Goal: Task Accomplishment & Management: Use online tool/utility

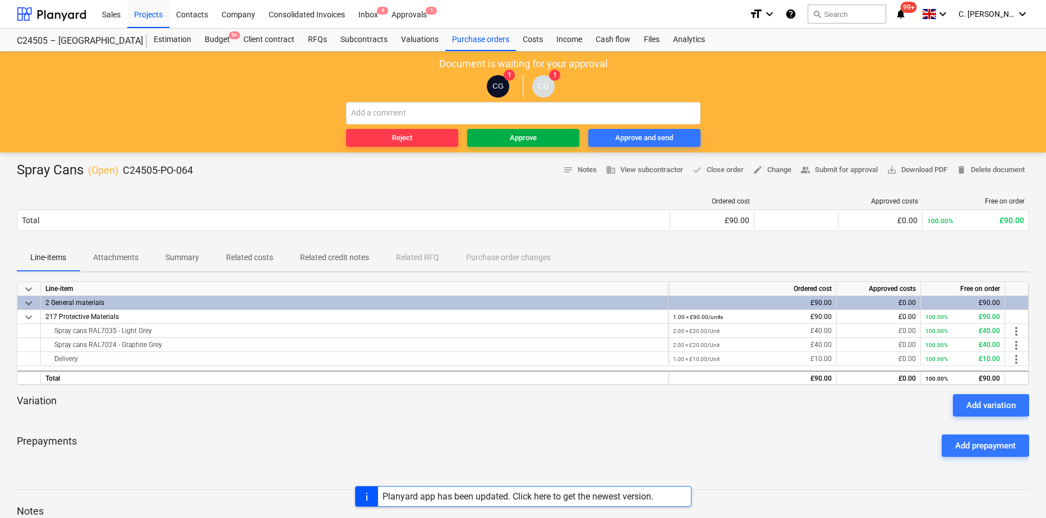
click at [523, 133] on div "Approve" at bounding box center [523, 138] width 27 height 13
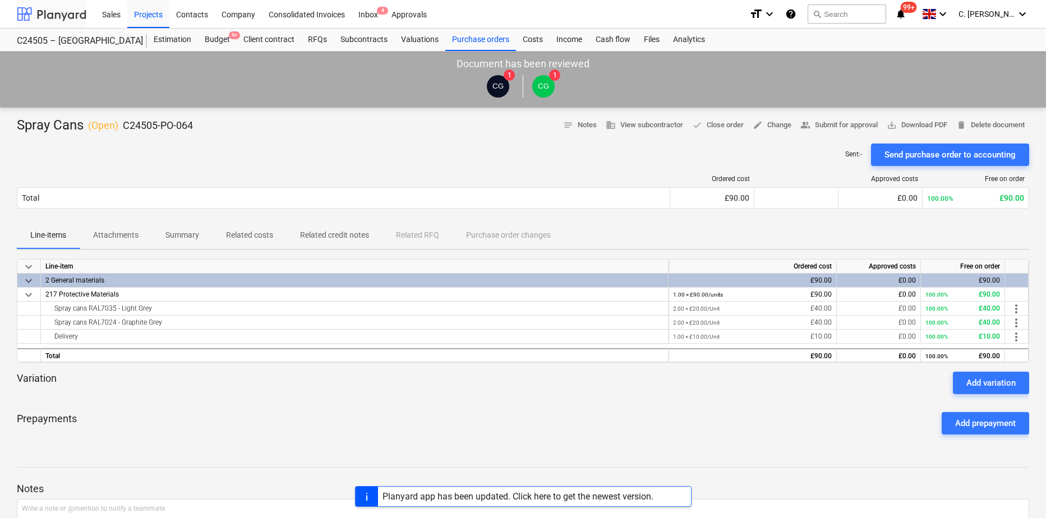
drag, startPoint x: 31, startPoint y: 4, endPoint x: 56, endPoint y: 17, distance: 28.1
click at [56, 17] on div at bounding box center [52, 14] width 70 height 28
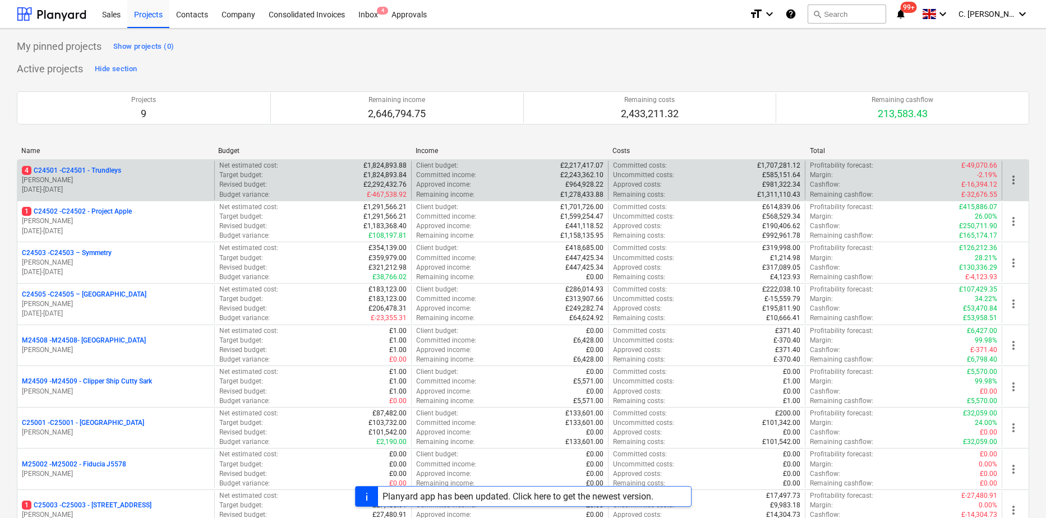
click at [100, 171] on p "4 C24501 - C24501 - Trundleys" at bounding box center [71, 171] width 99 height 10
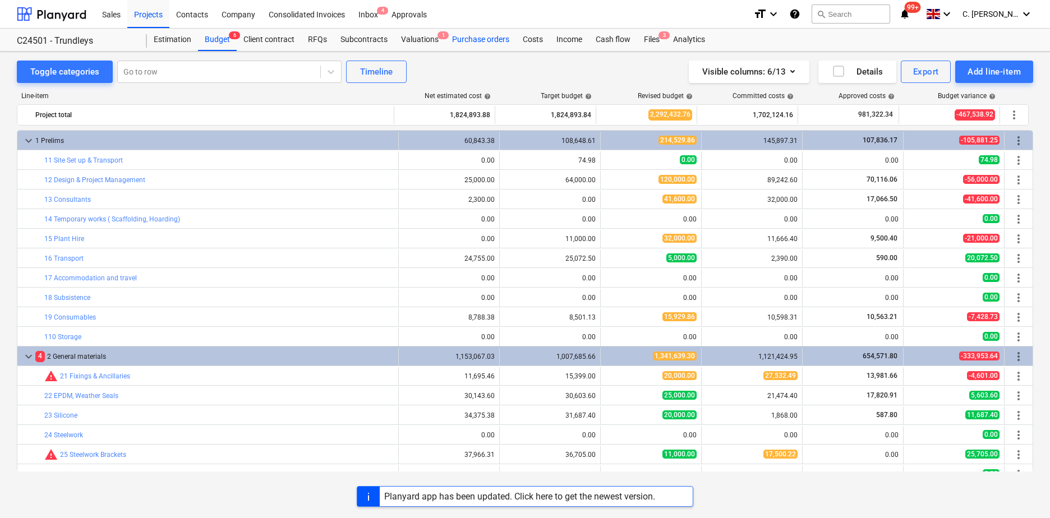
click at [481, 41] on div "Purchase orders" at bounding box center [480, 40] width 71 height 22
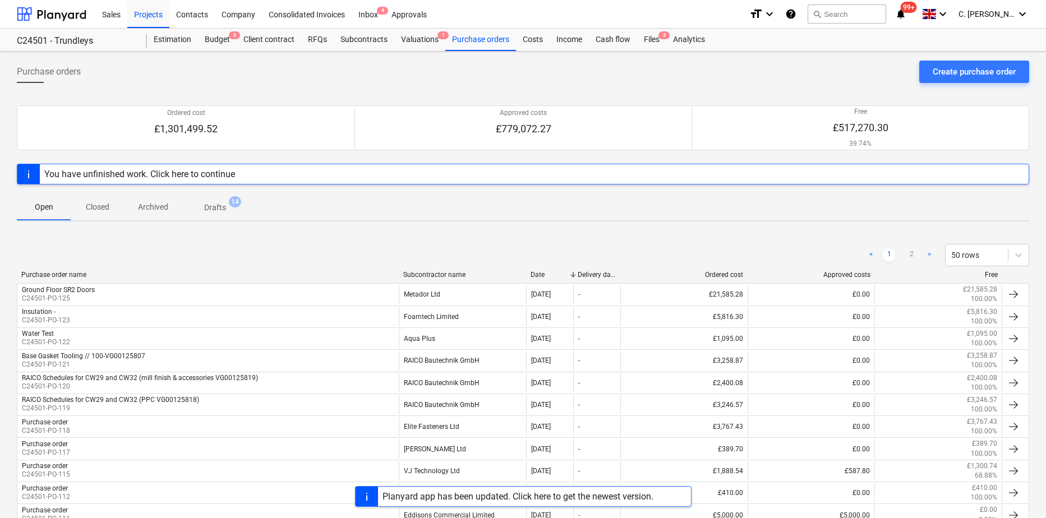
click at [426, 278] on div "Subcontractor name" at bounding box center [462, 275] width 118 height 8
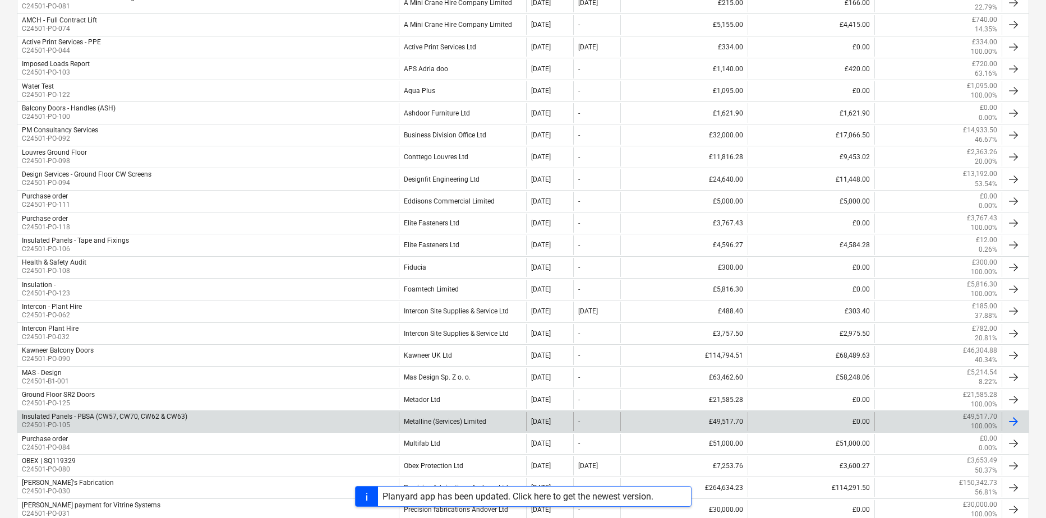
scroll to position [336, 0]
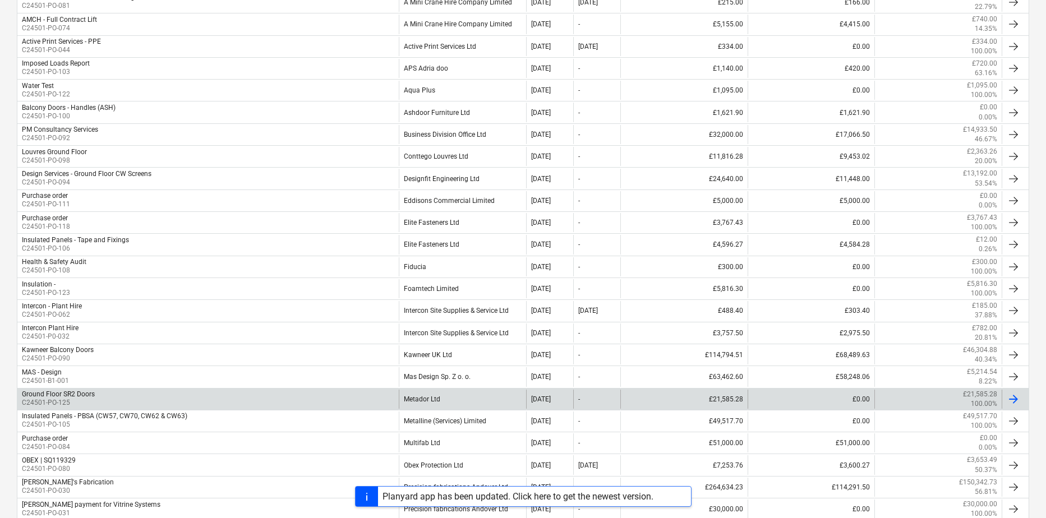
click at [44, 392] on div "Ground Floor SR2 Doors" at bounding box center [58, 394] width 73 height 8
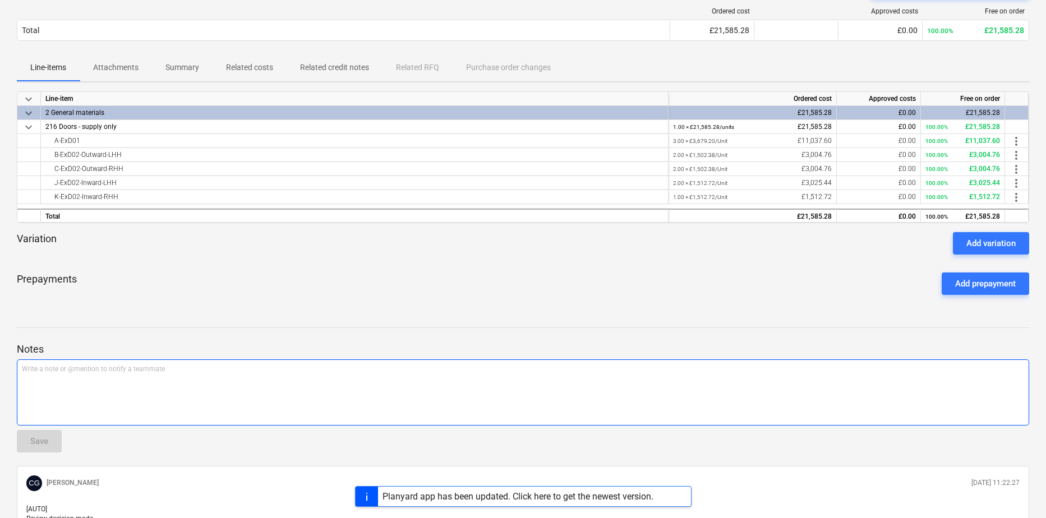
scroll to position [168, 0]
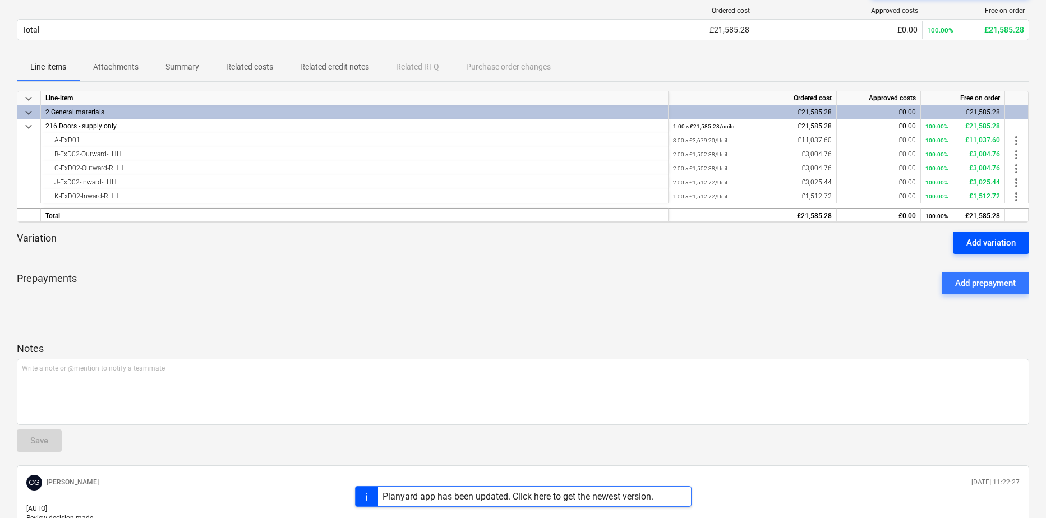
click at [1013, 243] on div "Add variation" at bounding box center [990, 243] width 49 height 15
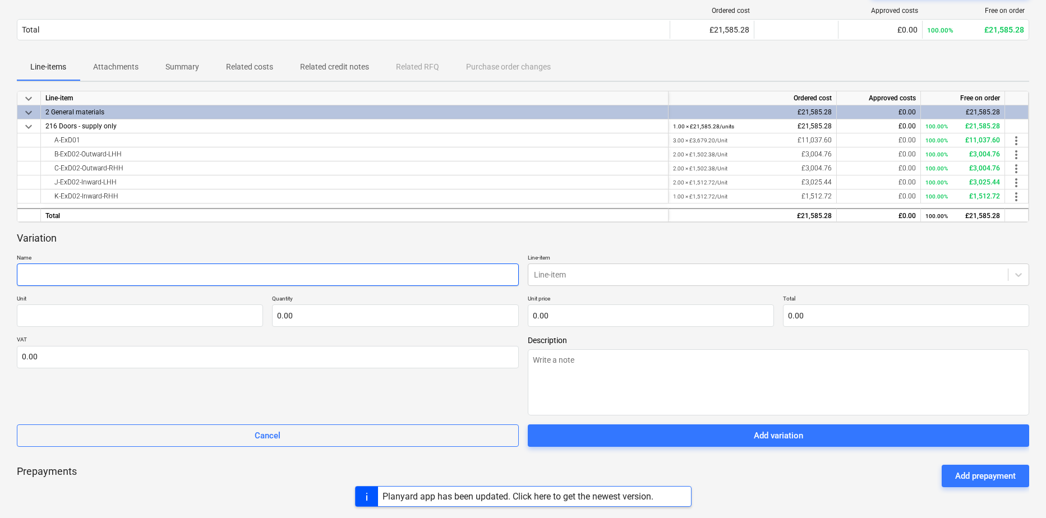
click at [77, 275] on input "text" at bounding box center [268, 275] width 502 height 22
type textarea "x"
type input "C"
type textarea "x"
type input "Ca"
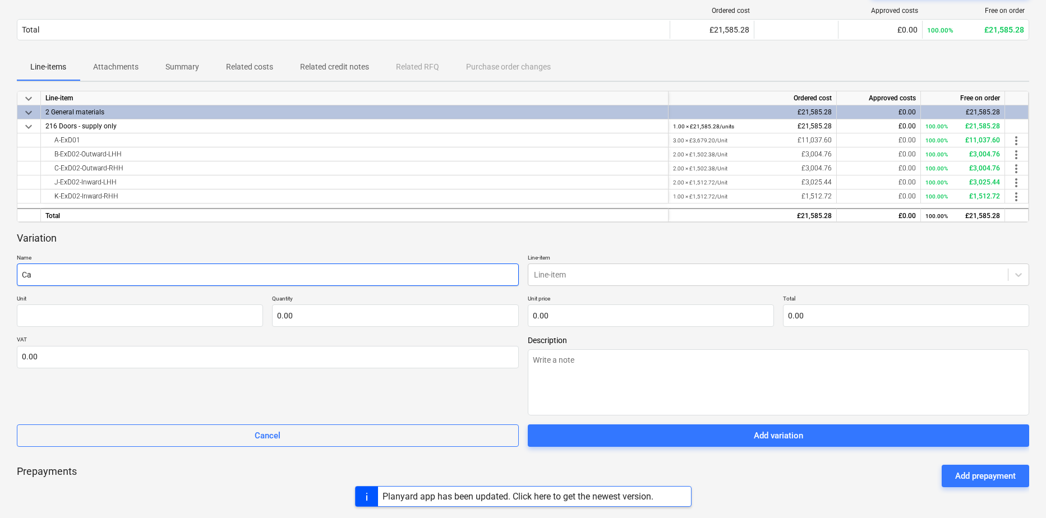
type textarea "x"
type input "Car"
type textarea "x"
type input "[PERSON_NAME]"
type textarea "x"
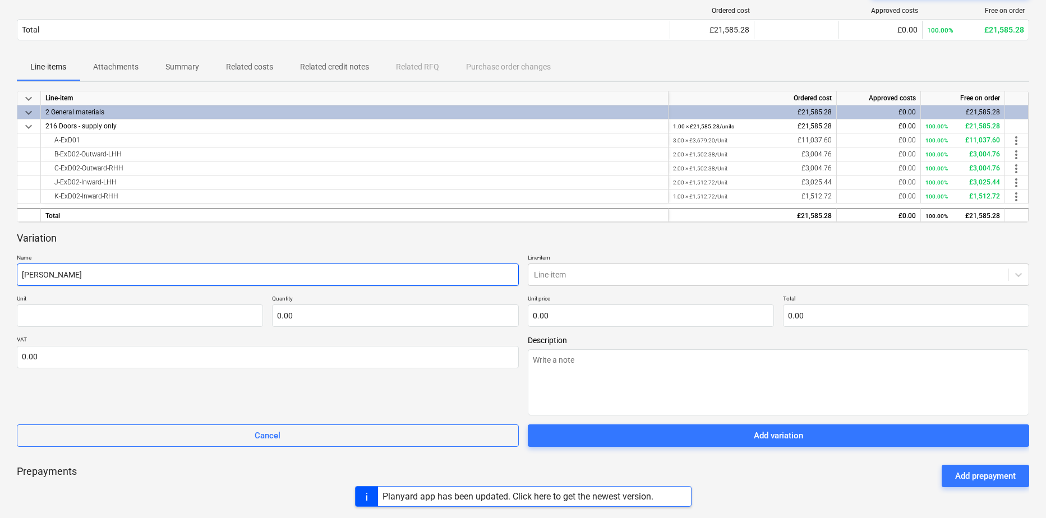
type input "[PERSON_NAME]"
type textarea "x"
type input "Carria"
type textarea "x"
type input "Carriag"
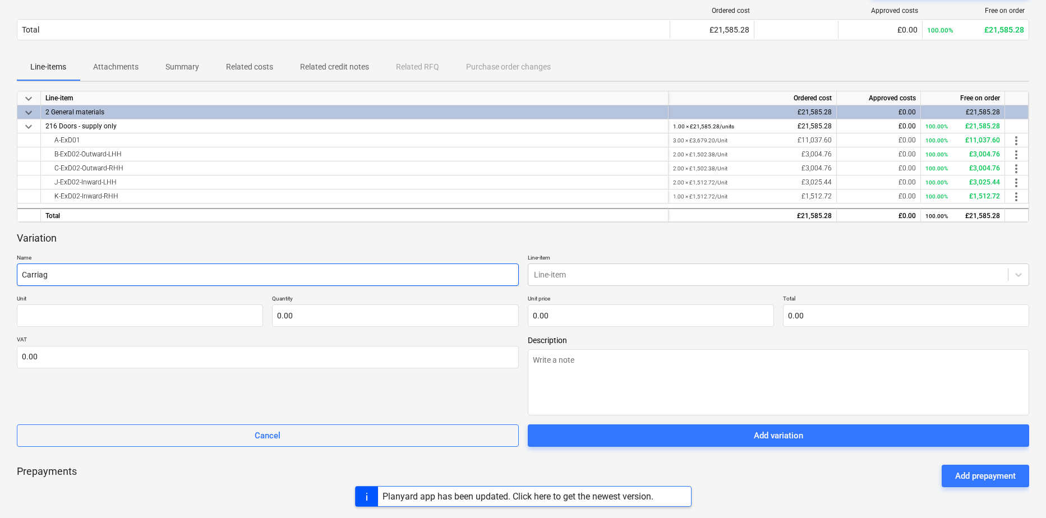
type textarea "x"
type input "Carriage"
type textarea "x"
type input "Carriage"
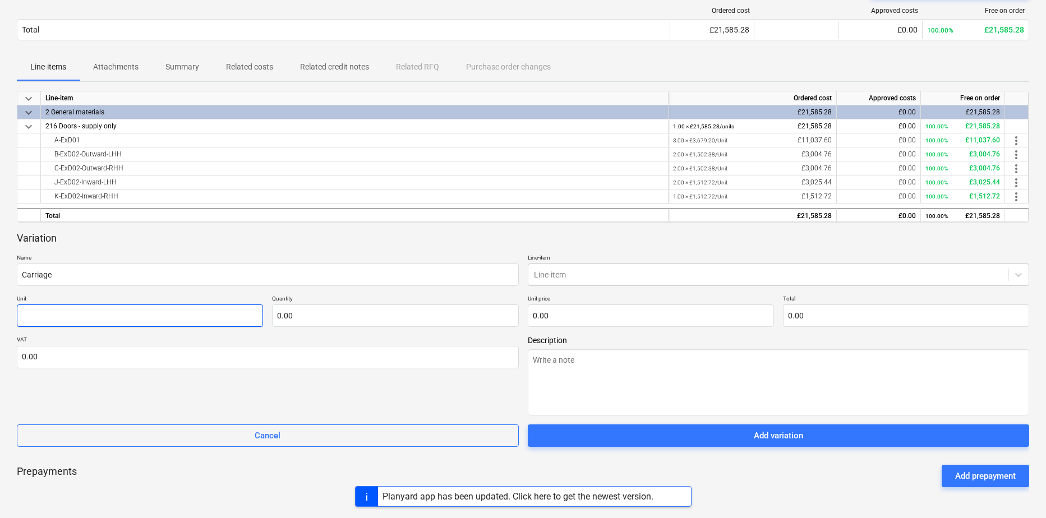
click at [76, 307] on input "text" at bounding box center [140, 315] width 246 height 22
type textarea "x"
type input "U"
type textarea "x"
type input "Un"
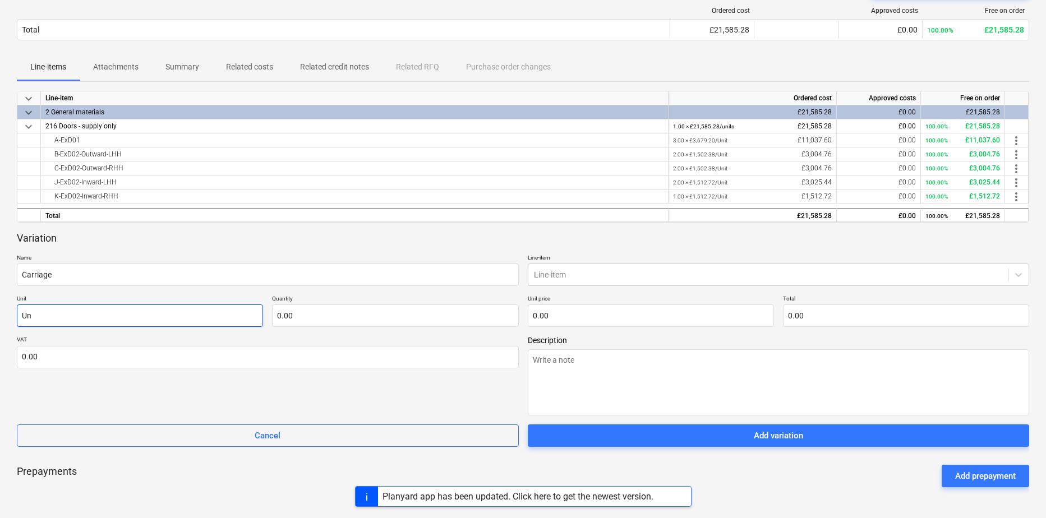
type textarea "x"
type input "Uni"
type textarea "x"
type input "Unit"
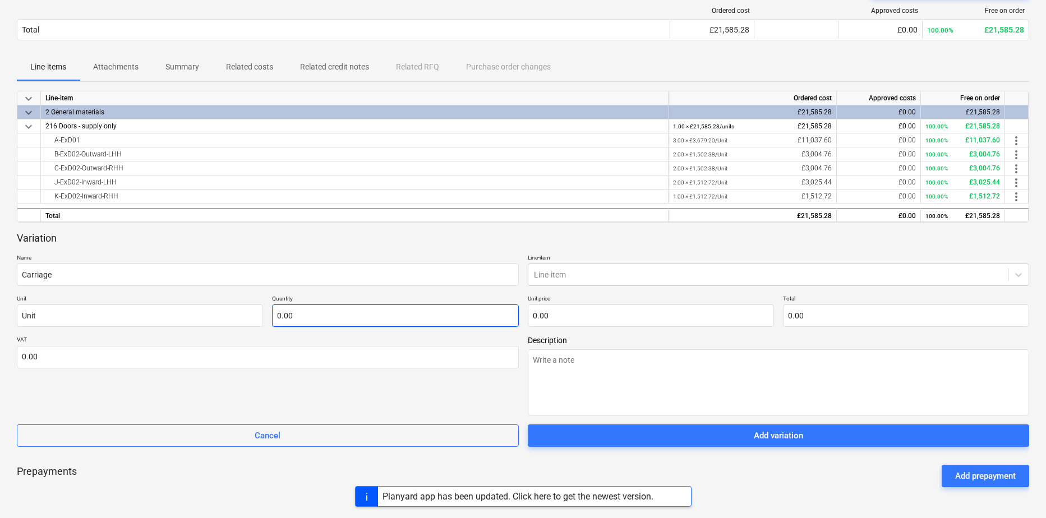
click at [362, 313] on input "0.00" at bounding box center [395, 315] width 246 height 22
type textarea "x"
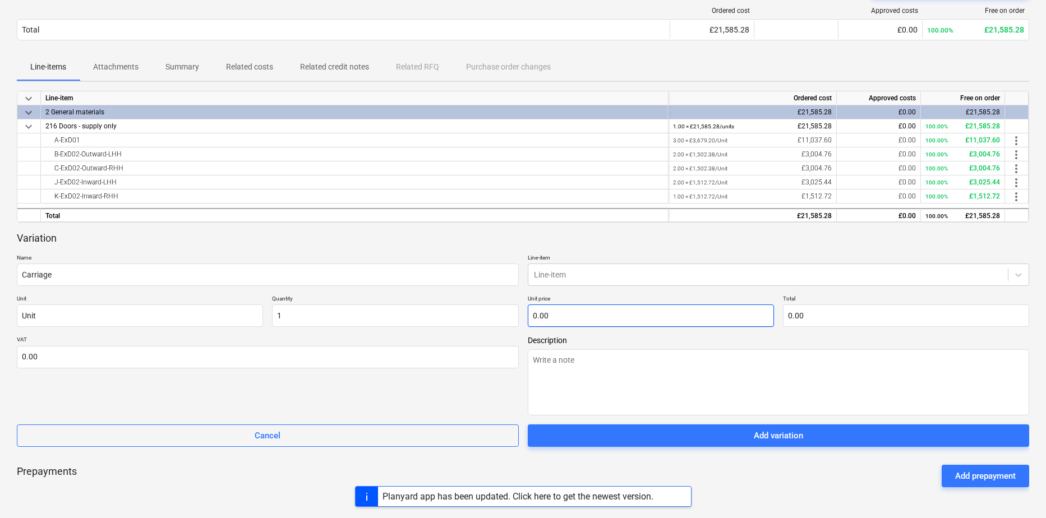
type input "1.00"
click at [609, 320] on input "text" at bounding box center [651, 315] width 246 height 22
type textarea "x"
type input "6"
type input "6.00"
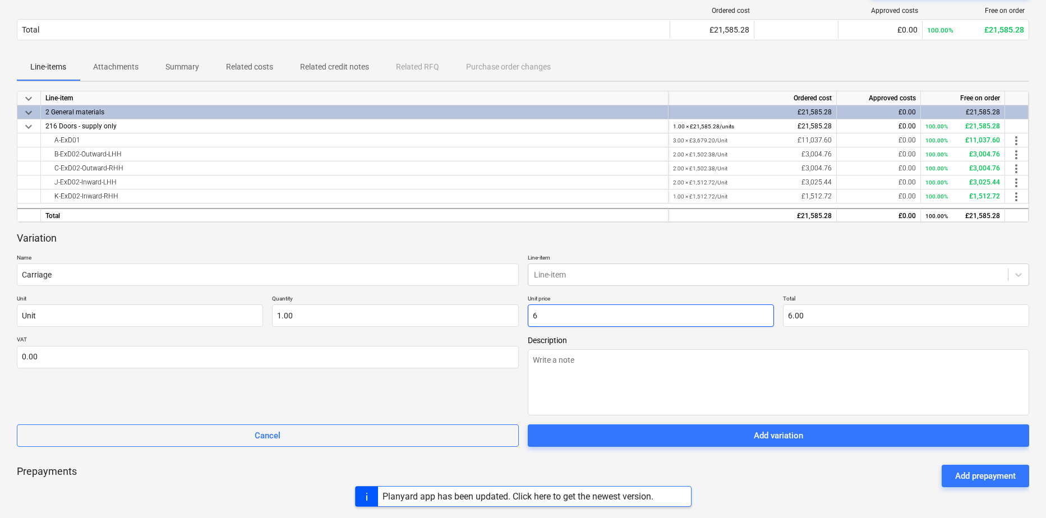
type textarea "x"
type input "66"
type input "66.00"
type textarea "x"
type input "660"
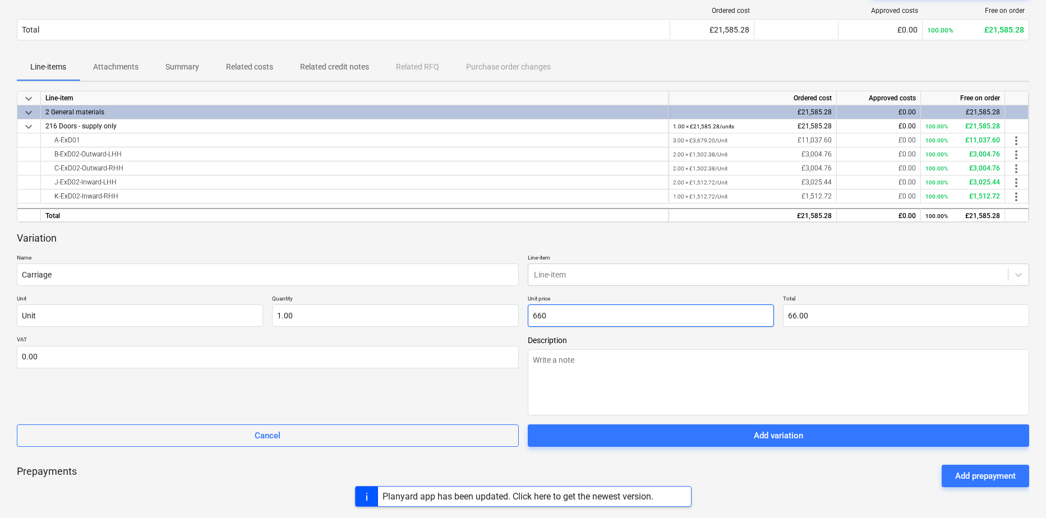
type input "660.00"
click at [565, 280] on div at bounding box center [768, 274] width 469 height 11
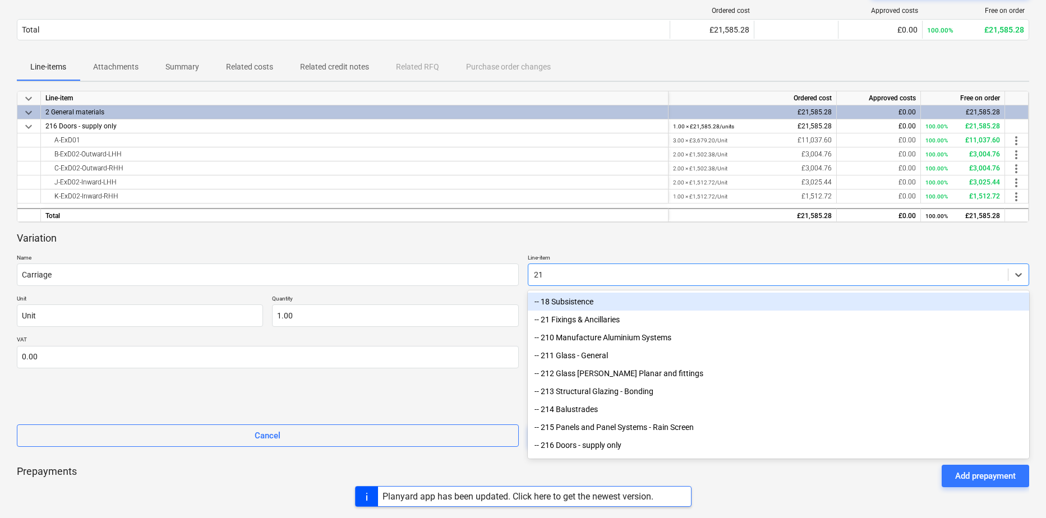
type input "216"
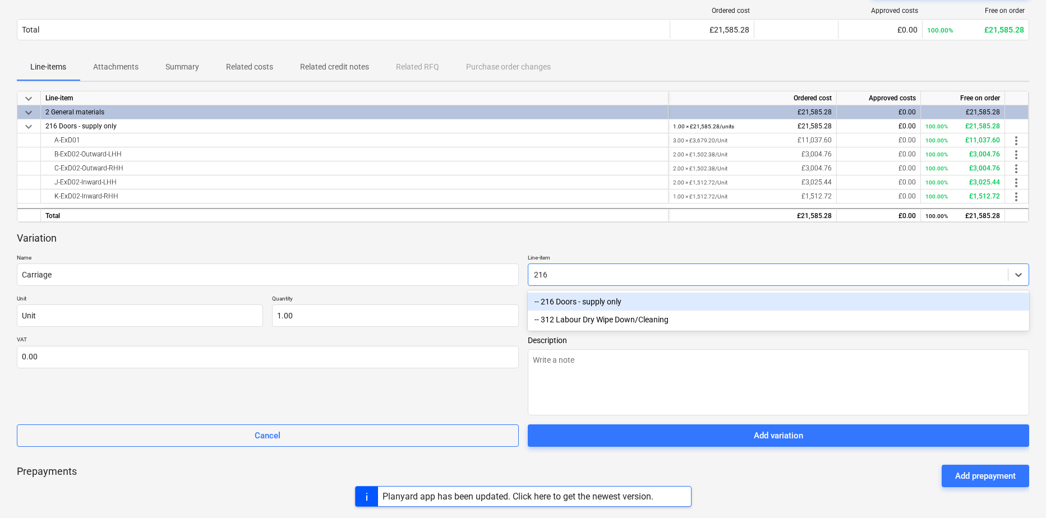
click at [565, 301] on div "-- 216 Doors - supply only" at bounding box center [779, 302] width 502 height 18
type textarea "x"
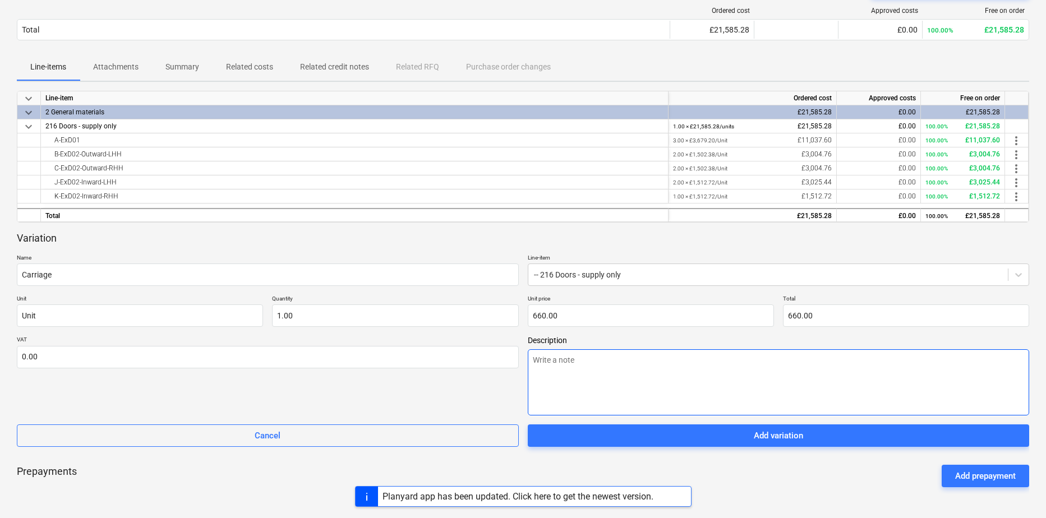
click at [584, 373] on textarea at bounding box center [779, 382] width 502 height 66
type textarea "x"
type textarea "C"
type textarea "x"
type textarea "Ca"
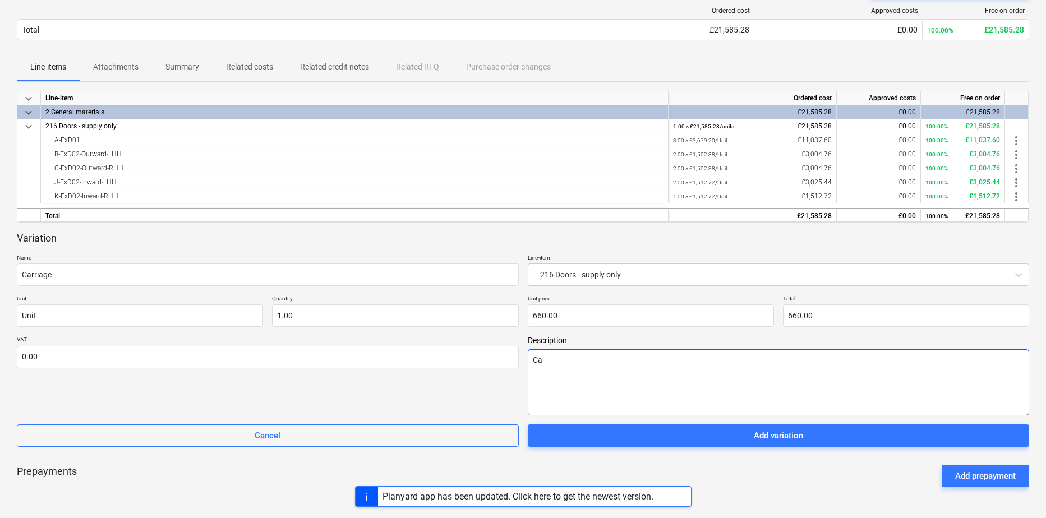
type textarea "x"
type textarea "Car"
type textarea "x"
type textarea "[PERSON_NAME]"
type textarea "x"
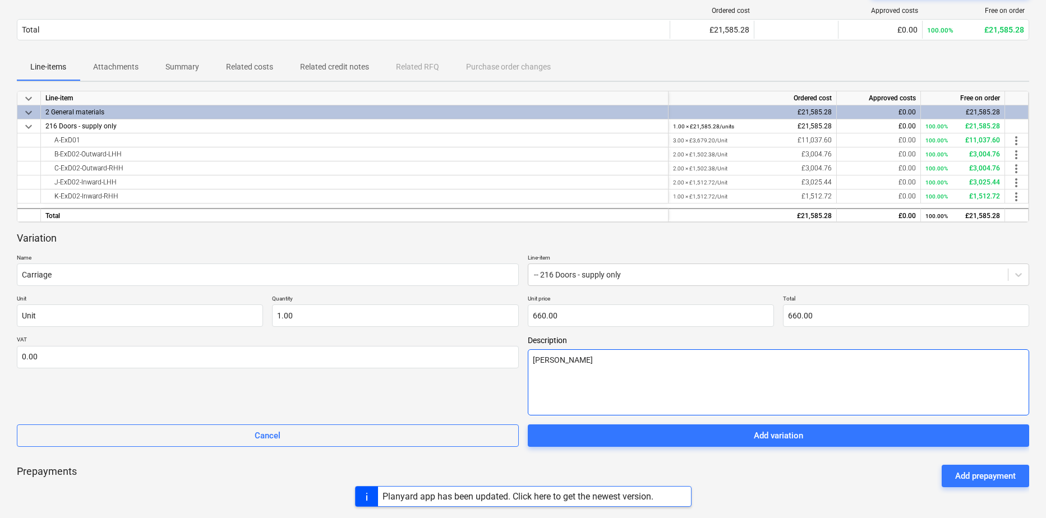
type textarea "[PERSON_NAME]"
type textarea "x"
type textarea "Carria"
type textarea "x"
type textarea "Carriag"
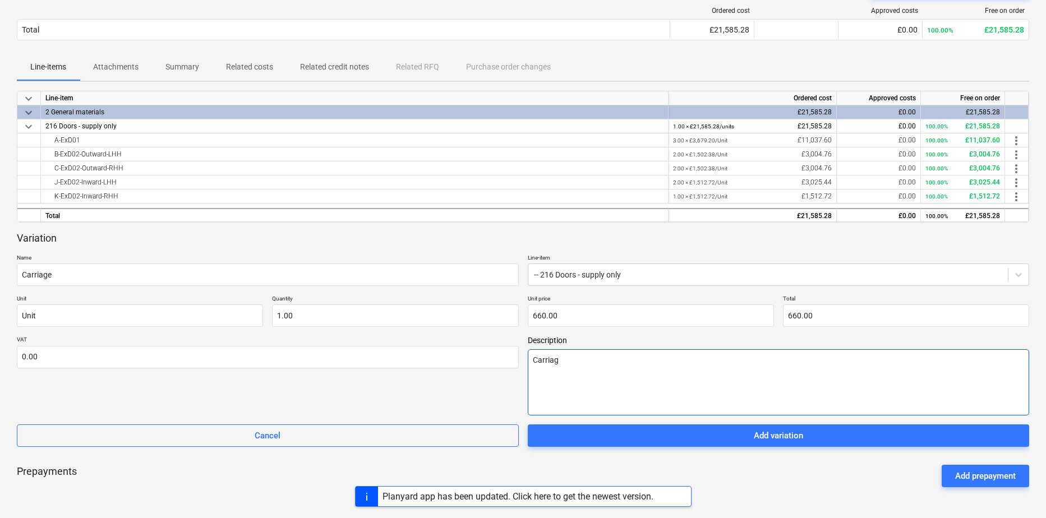
type textarea "x"
type textarea "Carriage"
type textarea "x"
type textarea "Carriage"
type textarea "x"
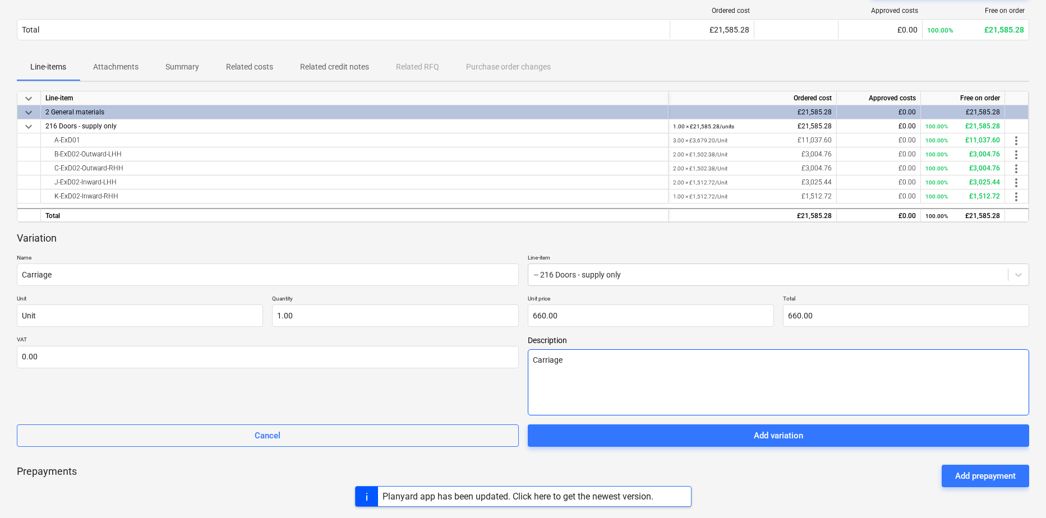
type textarea "Carriage f"
type textarea "x"
type textarea "Carriage fo"
type textarea "x"
type textarea "Carriage for"
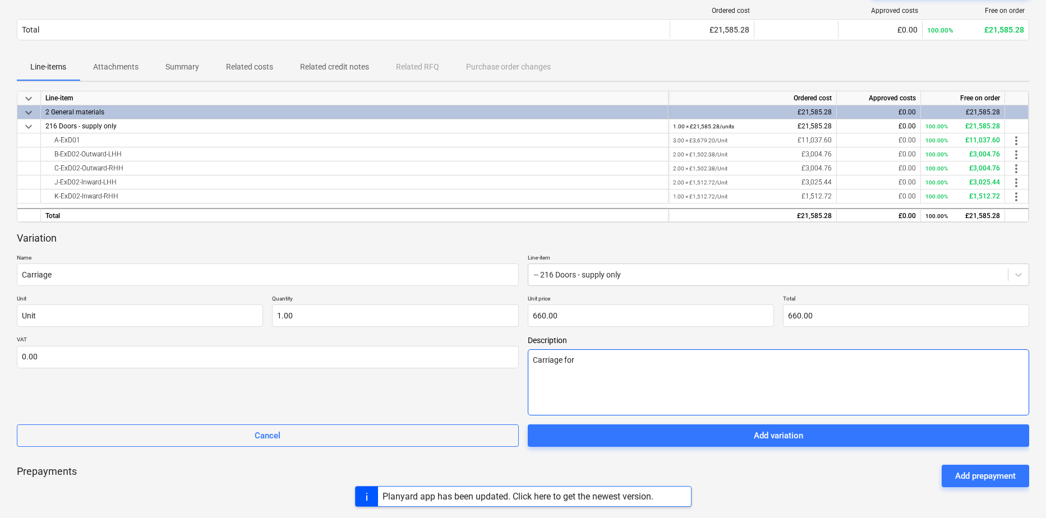
type textarea "x"
type textarea "Carriage for"
type textarea "x"
type textarea "Carriage for 1"
type textarea "x"
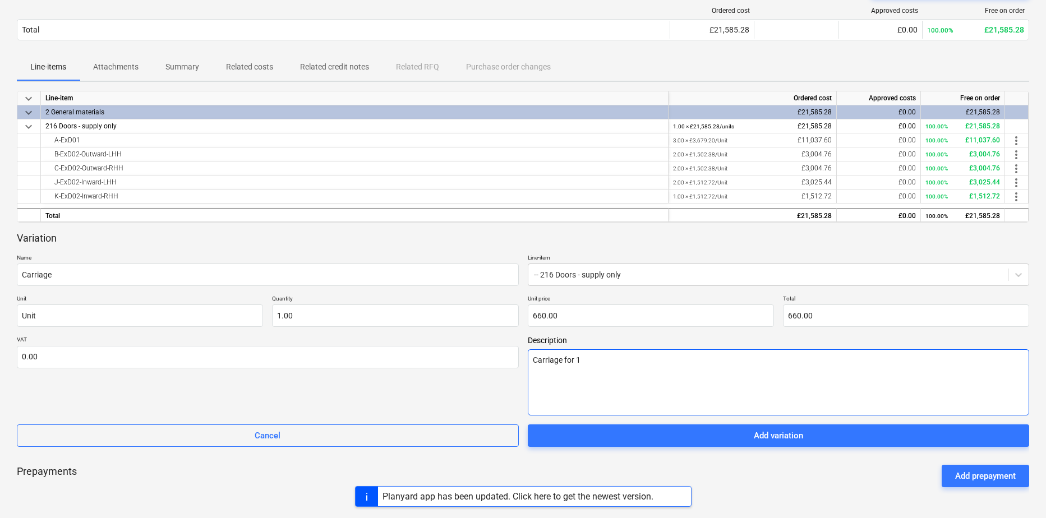
type textarea "Carriage for 10"
type textarea "x"
type textarea "Carriage for 10n"
type textarea "x"
type textarea "Carriage for 10no"
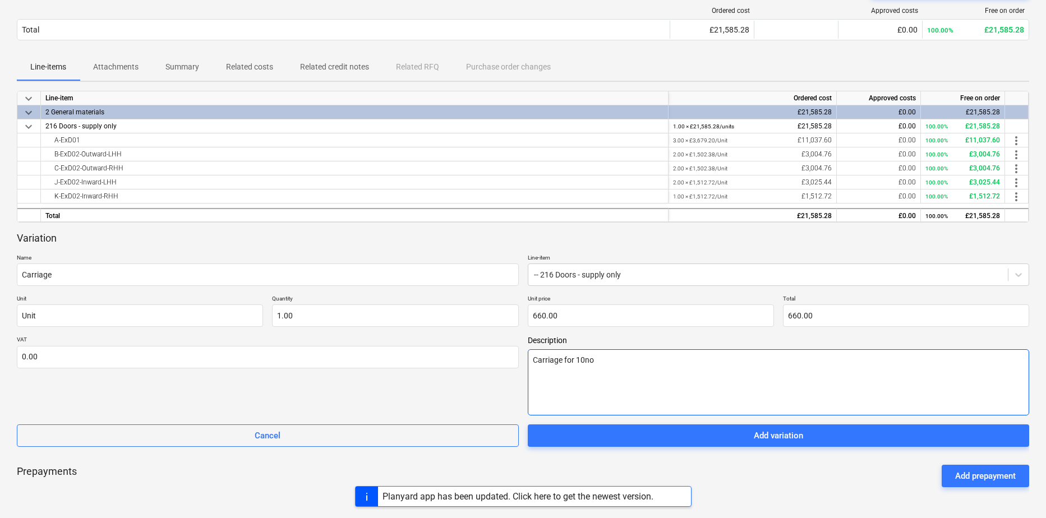
type textarea "x"
type textarea "Carriage for 10no."
type textarea "x"
type textarea "Carriage for 10no."
type textarea "x"
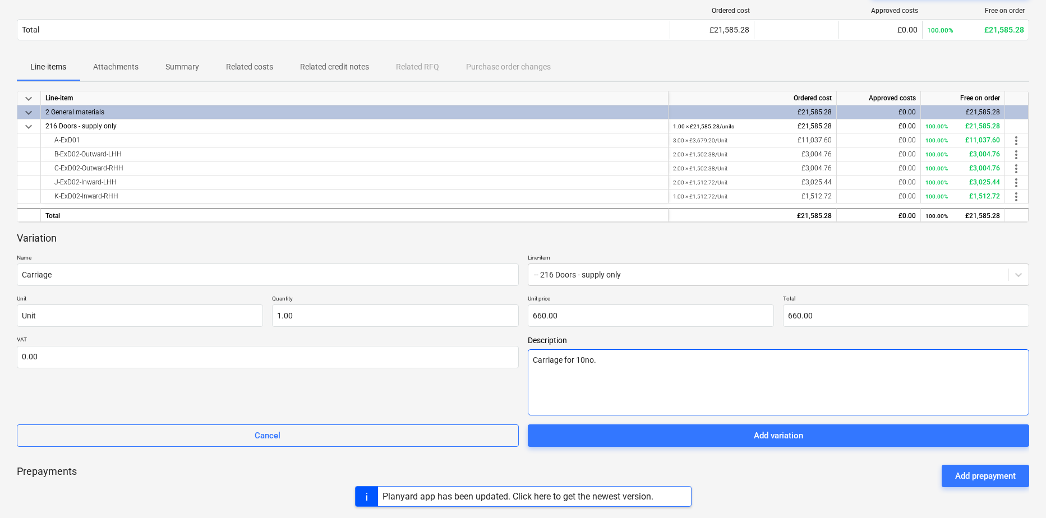
type textarea "Carriage for 10no. m"
type textarea "x"
type textarea "Carriage for 10no. me"
type textarea "x"
type textarea "Carriage for 10no. met"
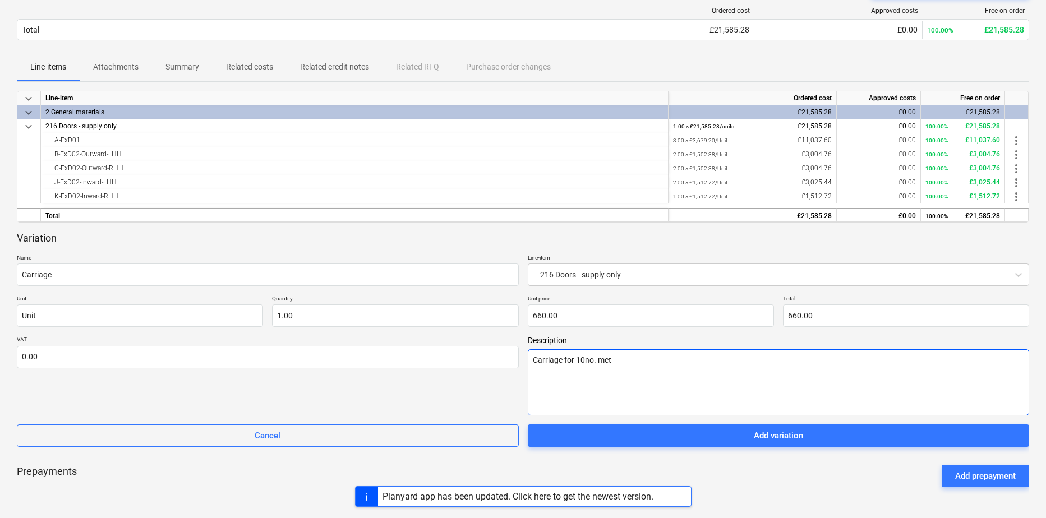
type textarea "x"
type textarea "Carriage for 10no. meta"
type textarea "x"
type textarea "Carriage for 10no. metal"
type textarea "x"
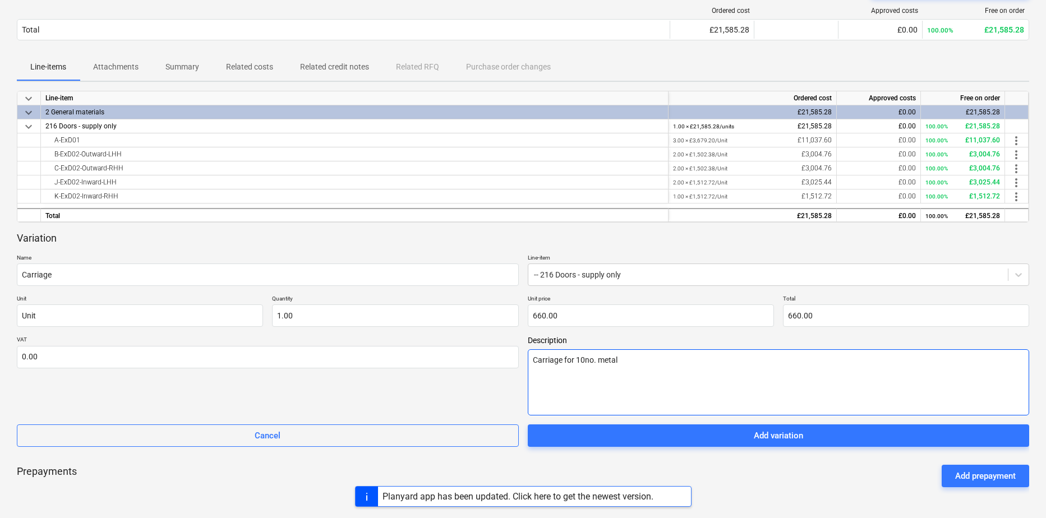
type textarea "Carriage for 10no. metal"
type textarea "x"
type textarea "Carriage for 10no. metal d"
type textarea "x"
type textarea "Carriage for 10no. metal do"
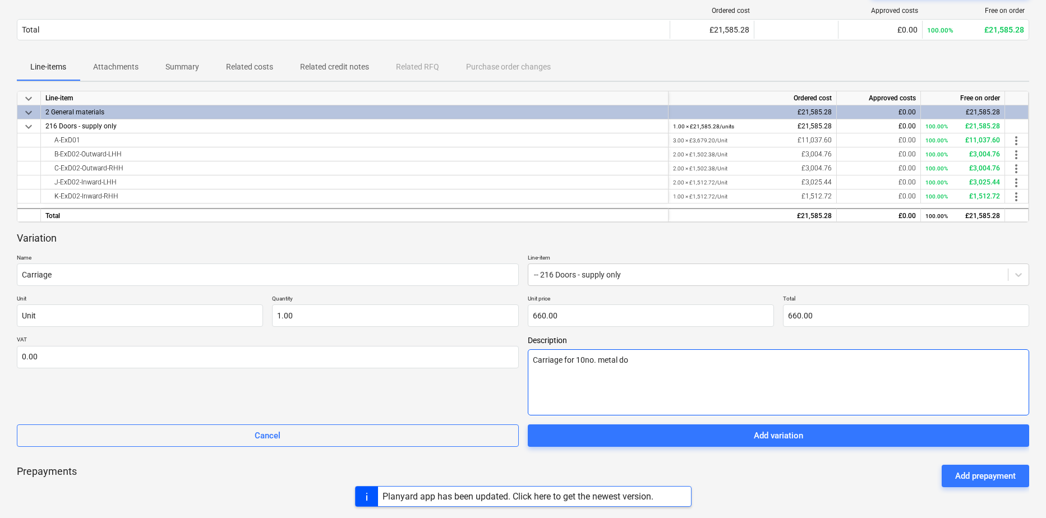
type textarea "x"
type textarea "Carriage for 10no. metal doo"
type textarea "x"
type textarea "Carriage for 10no. metal door"
type textarea "x"
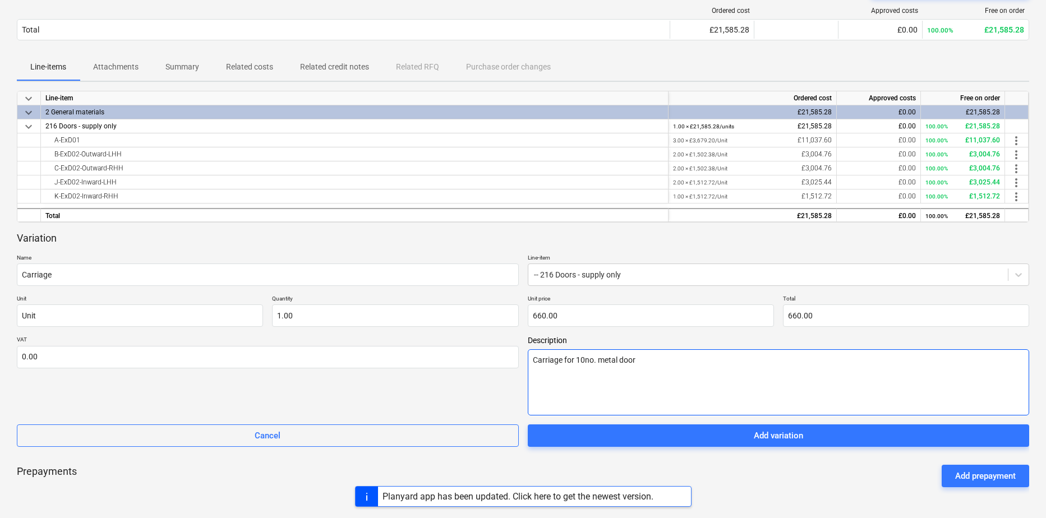
type textarea "Carriage for 10no. metal doors"
type textarea "x"
type textarea "Carriage for 10no. metal doors"
type textarea "x"
type textarea "Carriage for 10no. metal doors ("
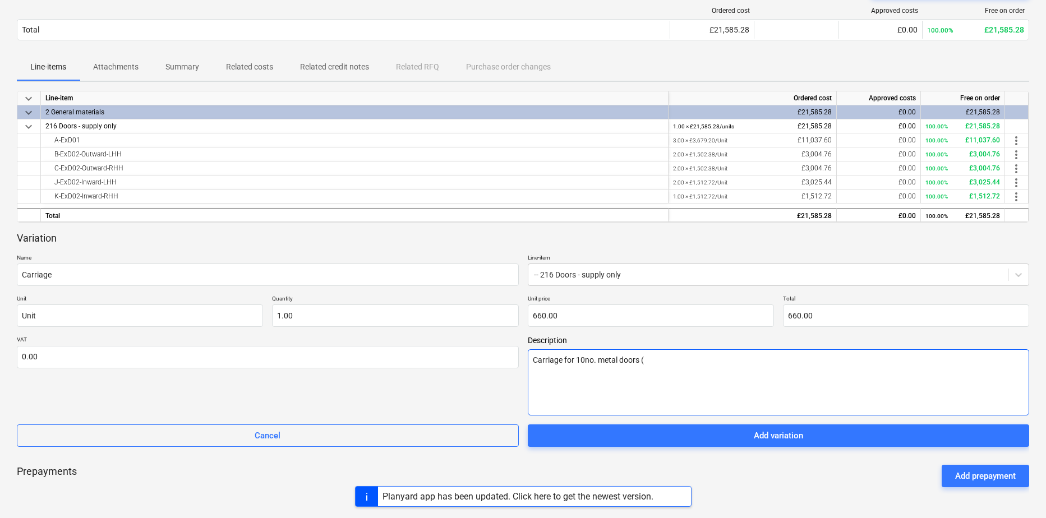
type textarea "x"
type textarea "Carriage for 10no. metal doors (E"
type textarea "x"
type textarea "Carriage for 10no. metal doors (EX"
type textarea "x"
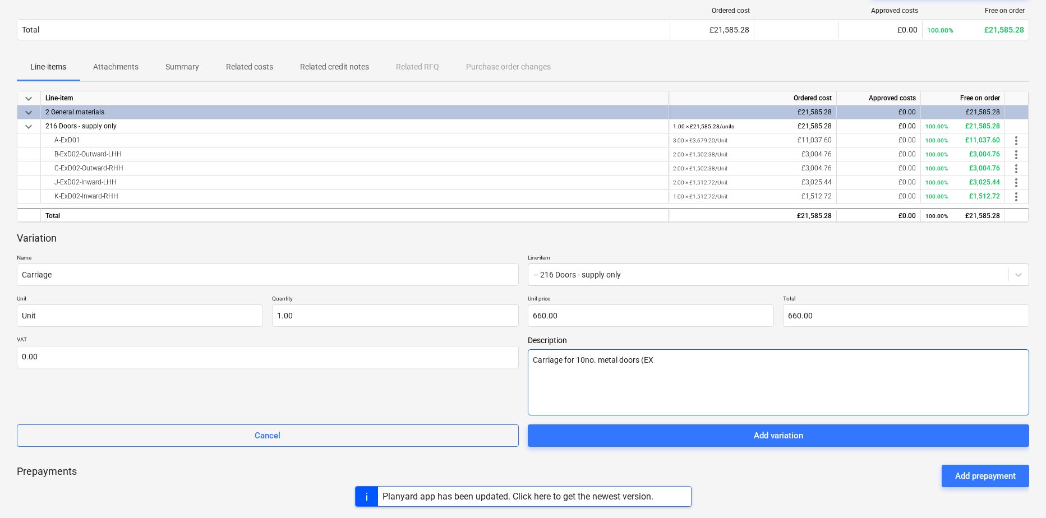
type textarea "Carriage for 10no. metal doors (E"
type textarea "x"
type textarea "Carriage for 10no. metal doors (Ex"
type textarea "x"
type textarea "Carriage for 10no. metal doors (ExD"
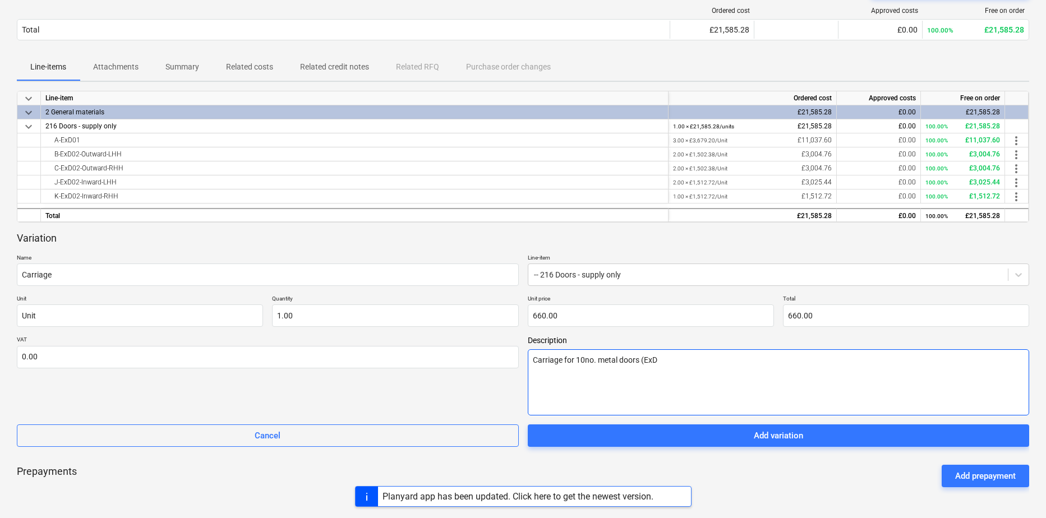
type textarea "x"
type textarea "Carriage for 10no. metal doors (ExD0"
type textarea "x"
type textarea "Carriage for 10no. metal doors (ExD01"
type textarea "x"
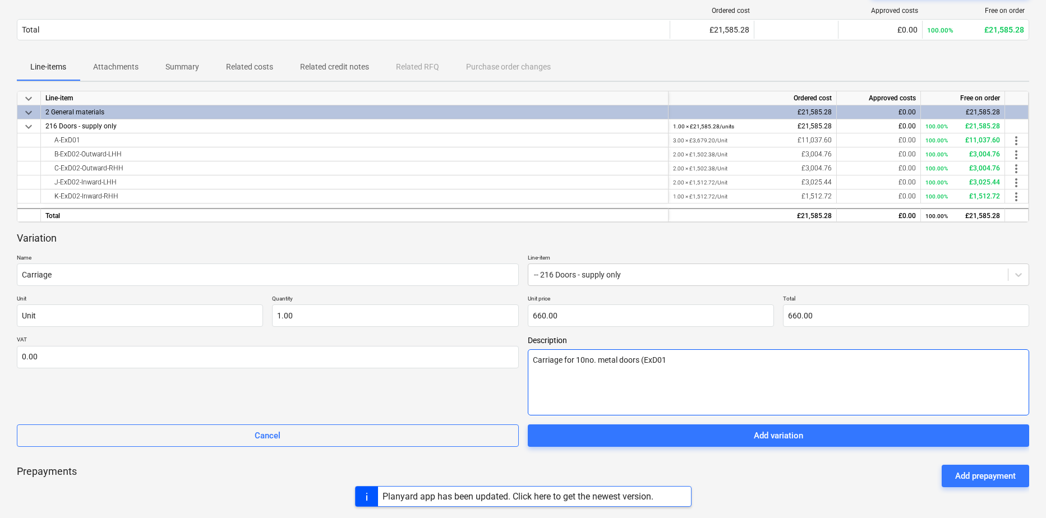
type textarea "Carriage for 10no. metal doors (ExD01"
type textarea "x"
type textarea "Carriage for 10no. metal doors (ExD01 a"
type textarea "x"
type textarea "Carriage for 10no. metal doors (ExD01 an"
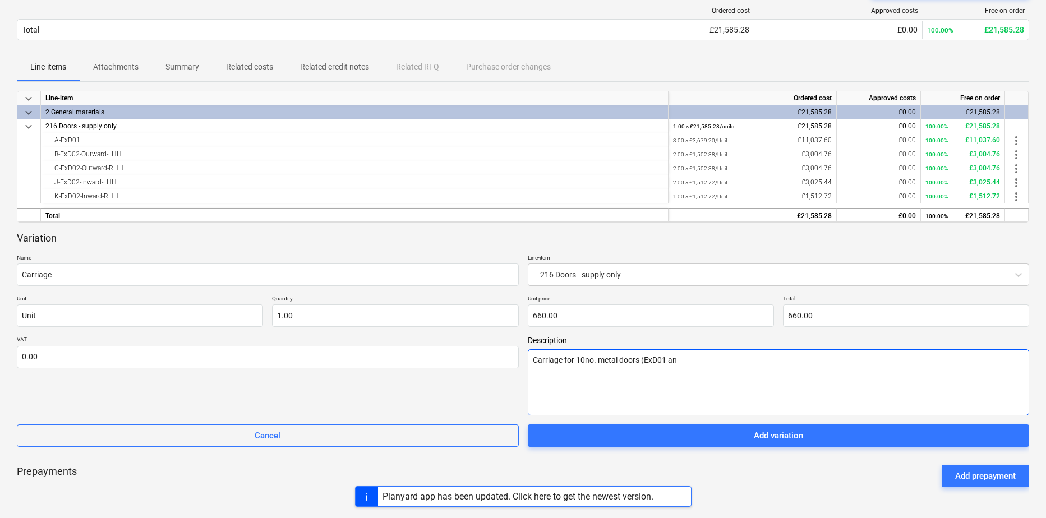
type textarea "x"
type textarea "Carriage for 10no. metal doors (ExD01 and"
type textarea "x"
type textarea "Carriage for 10no. metal doors (ExD01 and"
type textarea "x"
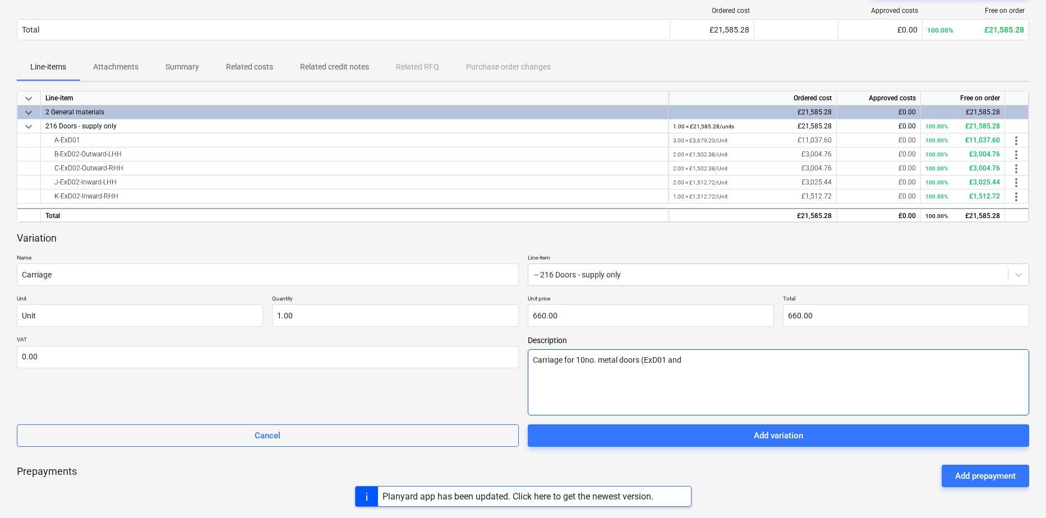
type textarea "Carriage for 10no. metal doors (ExD01 and E"
type textarea "x"
type textarea "Carriage for 10no. metal doors (ExD01 and Ex"
type textarea "x"
type textarea "Carriage for 10no. metal doors (ExD01 and ExD"
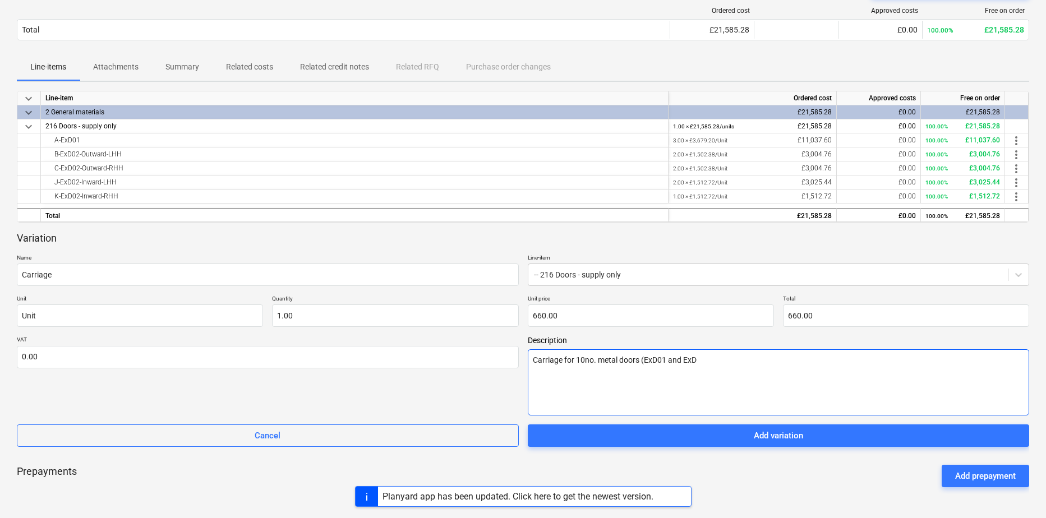
type textarea "x"
type textarea "Carriage for 10no. metal doors (ExD01 and ExD0"
type textarea "x"
type textarea "Carriage for 10no. metal doors (ExD01 and ExD02"
type textarea "x"
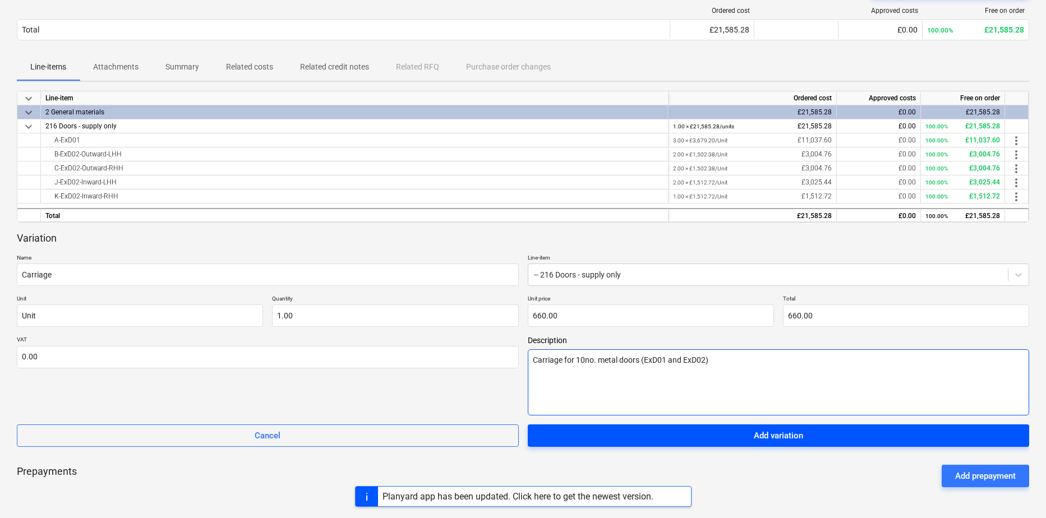
type textarea "Carriage for 10no. metal doors (ExD01 and ExD02)"
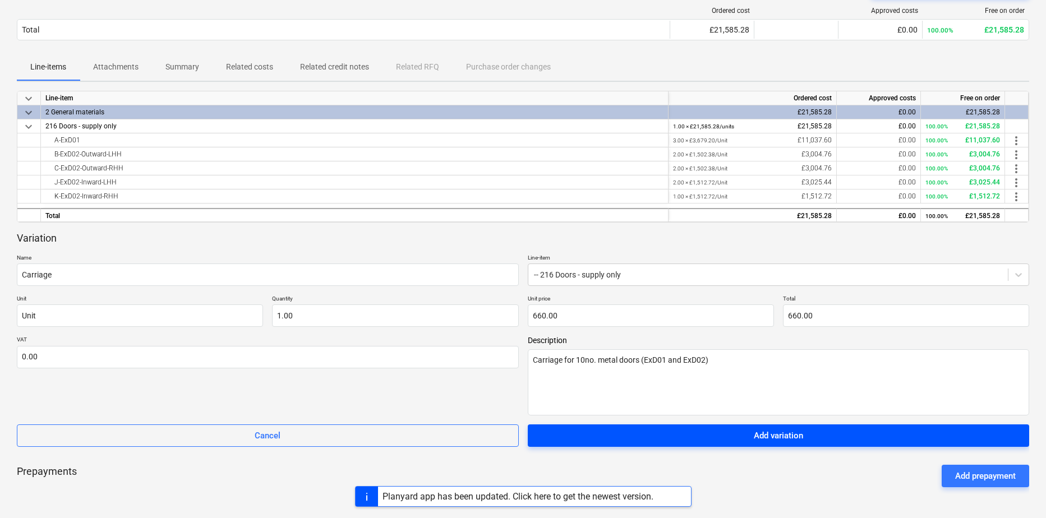
click at [727, 441] on span "Add variation" at bounding box center [778, 435] width 475 height 15
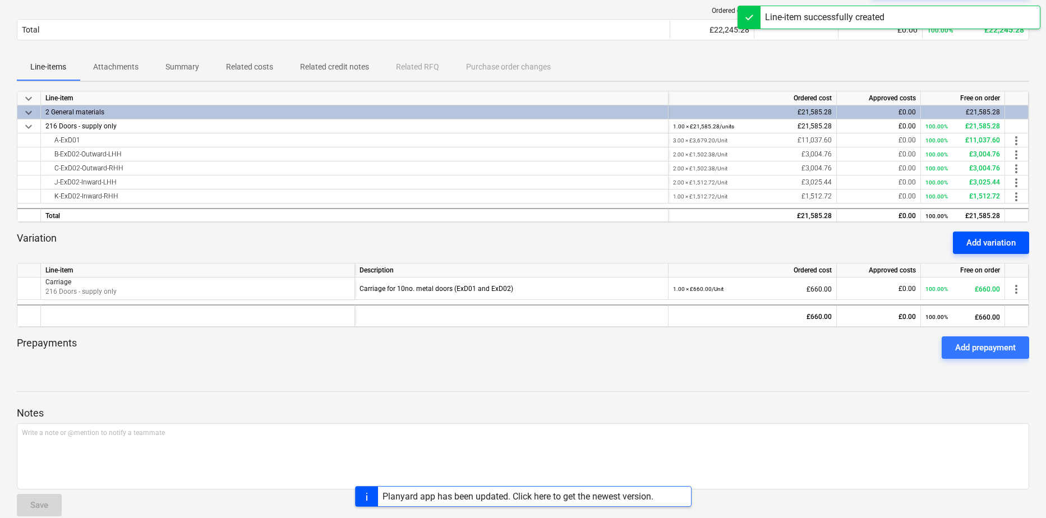
click at [1010, 238] on div "Add variation" at bounding box center [990, 243] width 49 height 15
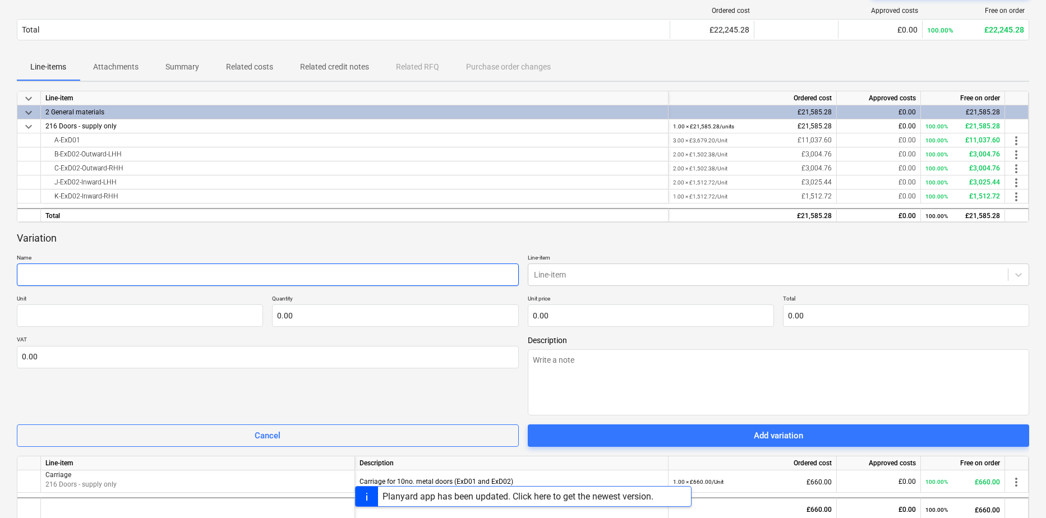
click at [83, 268] on input "text" at bounding box center [268, 275] width 502 height 22
type textarea "x"
type input "D"
type textarea "x"
type input "D"
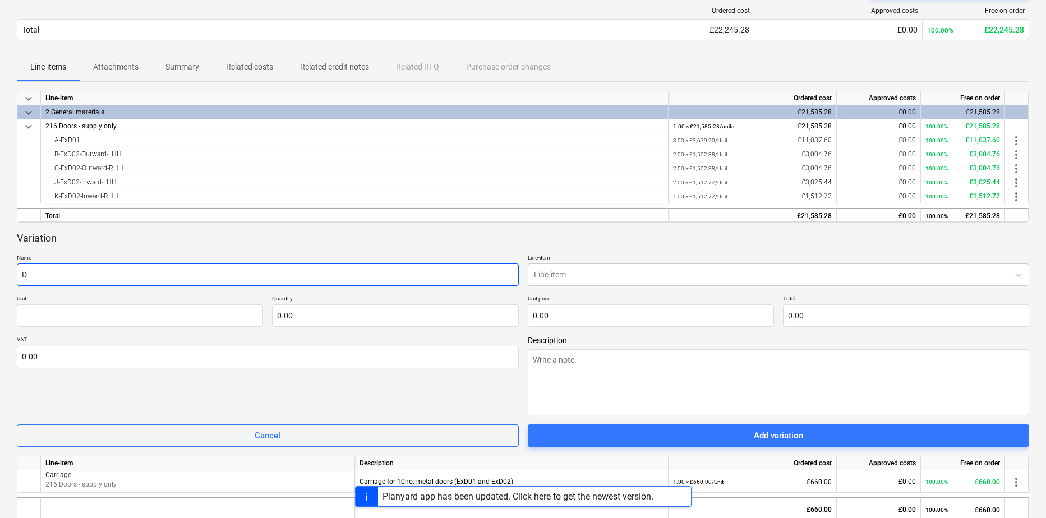
type textarea "x"
type input "D -"
type textarea "x"
type input "D -"
type textarea "x"
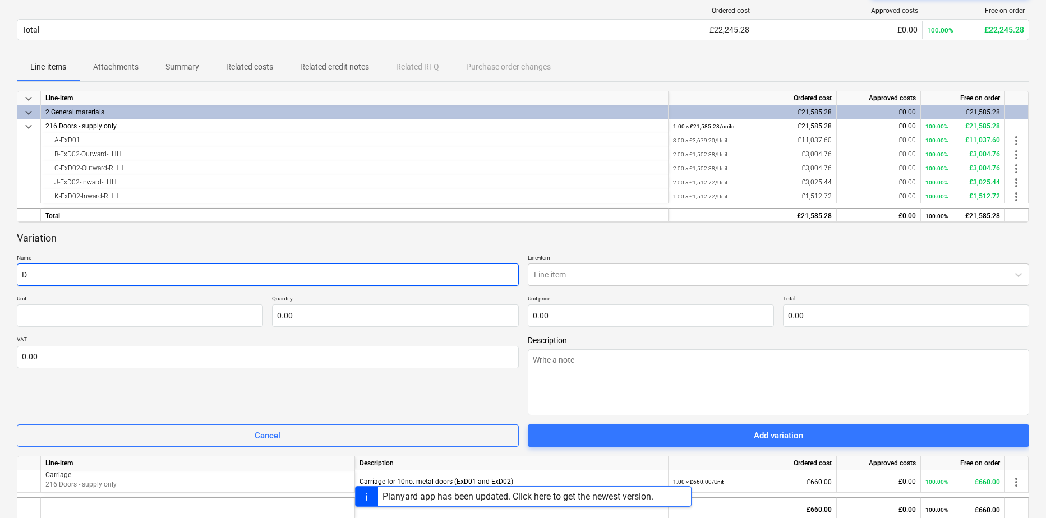
type input "D - E"
type textarea "x"
type input "D - EX"
type textarea "x"
type input "D - EXD"
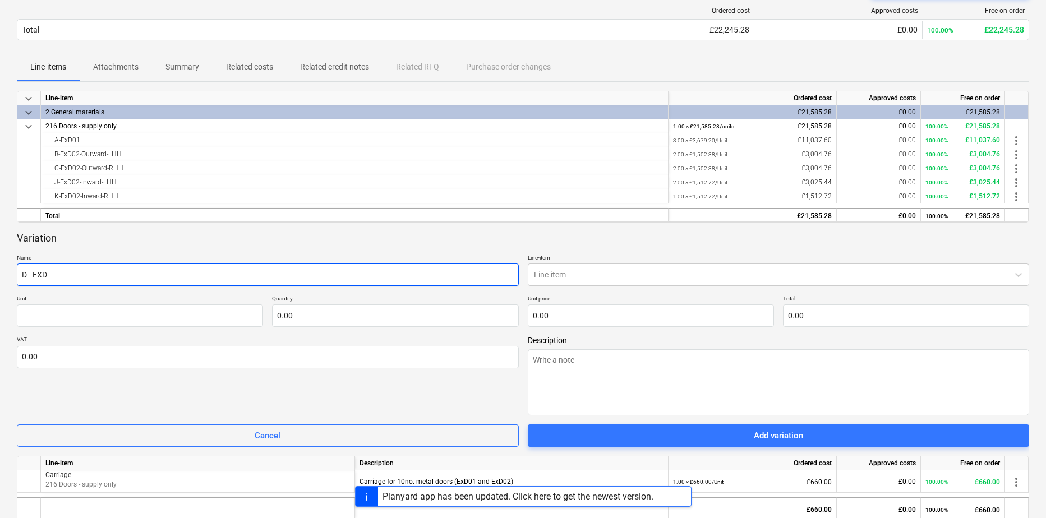
type textarea "x"
type input "D - EX"
type textarea "x"
type input "D - E"
type textarea "x"
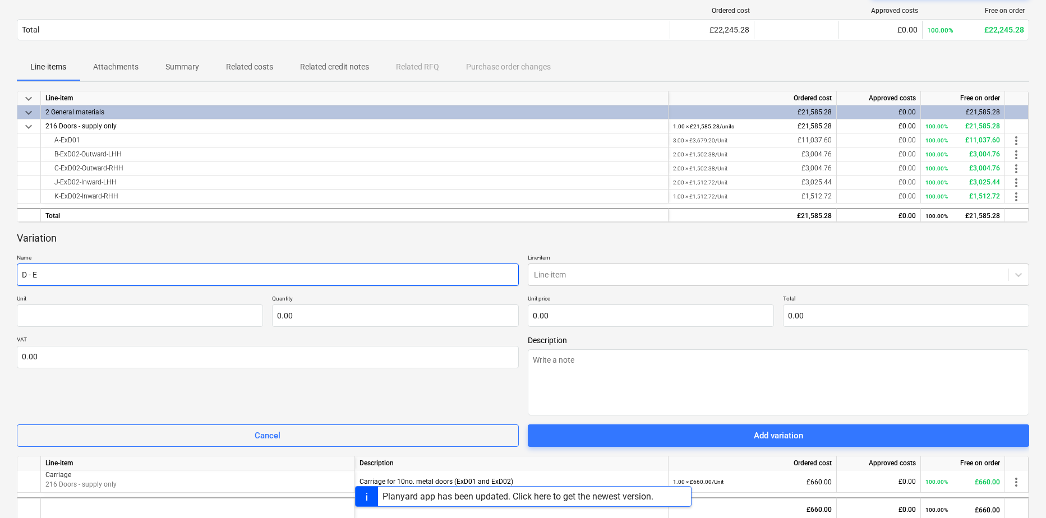
type input "D - Ex"
type textarea "x"
type input "D - ExD"
type textarea "x"
type input "D - ExD0"
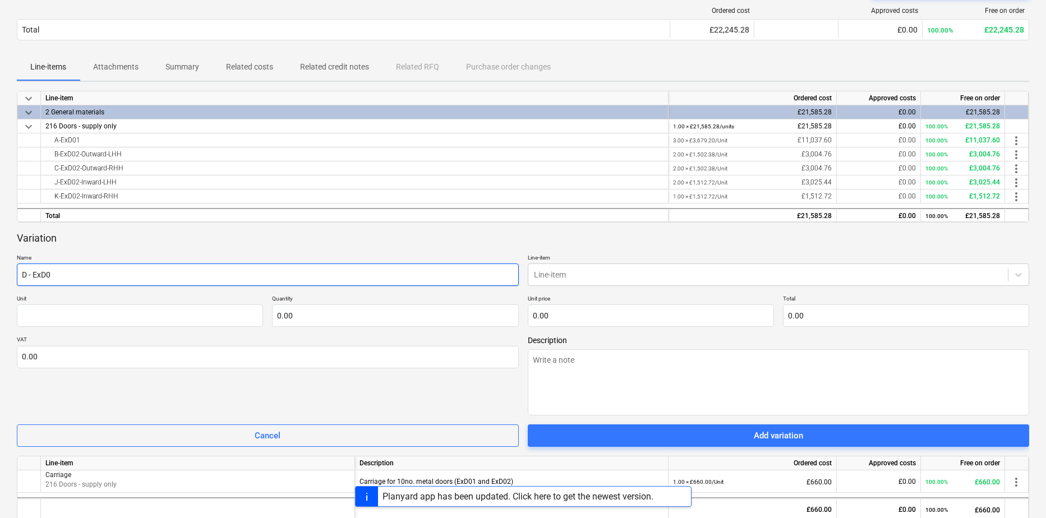
type textarea "x"
type input "D - ExD03"
type textarea "x"
type input "D - ExD03"
type textarea "x"
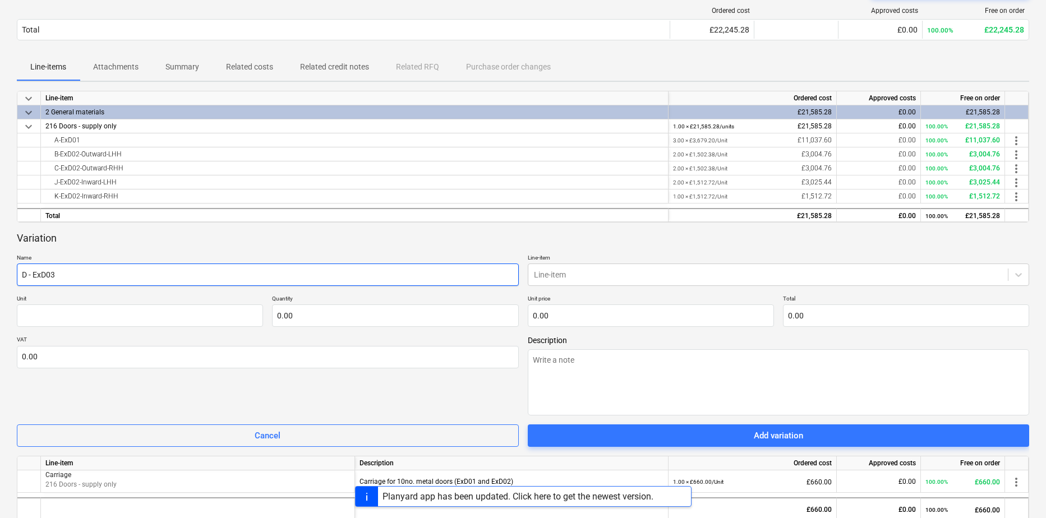
type input "D - ExD03 L"
type textarea "x"
type input "D - ExD03 LH"
type textarea "x"
type input "D - ExD03 LHH"
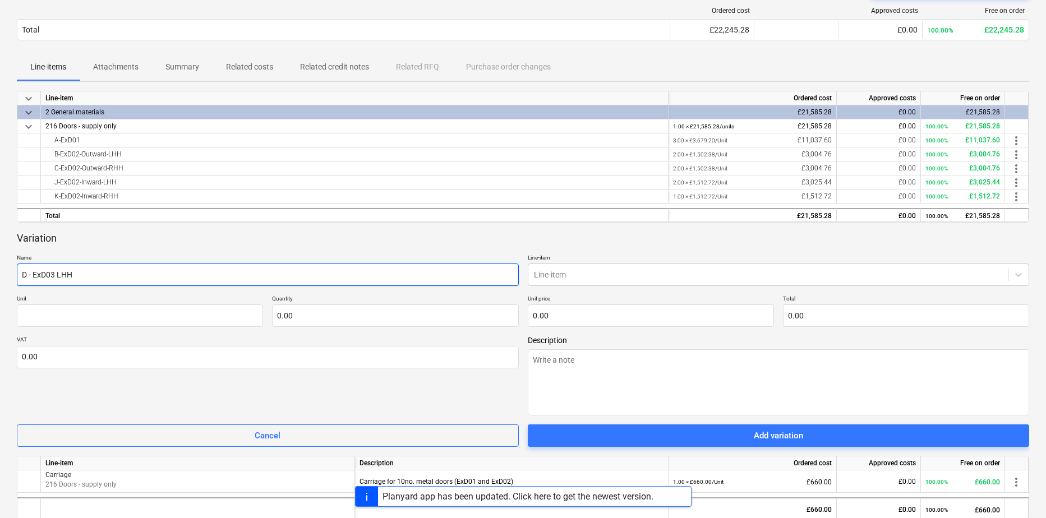
type textarea "x"
type input "D - ExD03 LHH"
type textarea "x"
type input "D - ExD03 LHH sa"
type textarea "x"
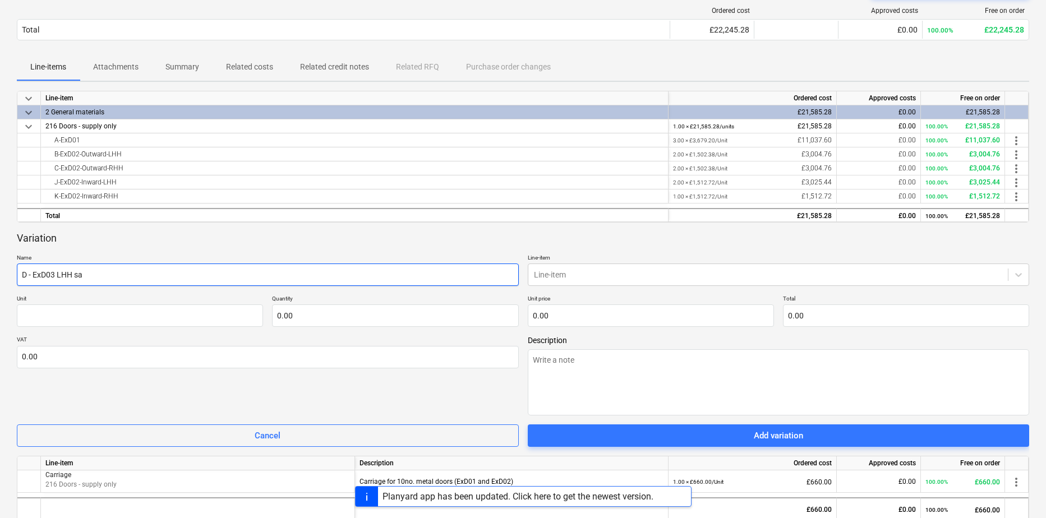
type input "D - ExD03 LHH saf"
type textarea "x"
type input "D - ExD03 LHH safe"
type textarea "x"
type input "D - ExD03 LHH safeg"
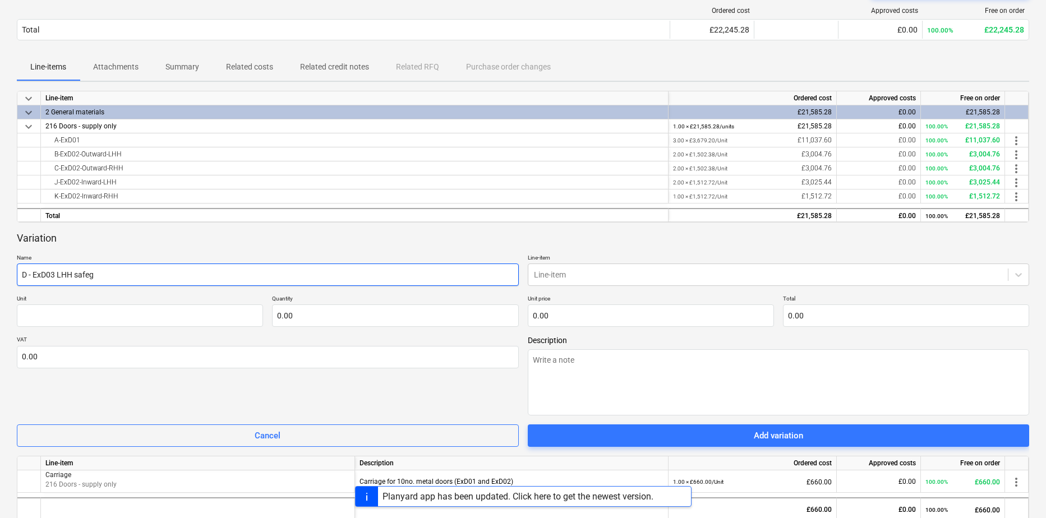
type textarea "x"
type input "D - ExD03 LHH safegu"
type textarea "x"
type input "D - ExD03 LHH safegua"
type textarea "x"
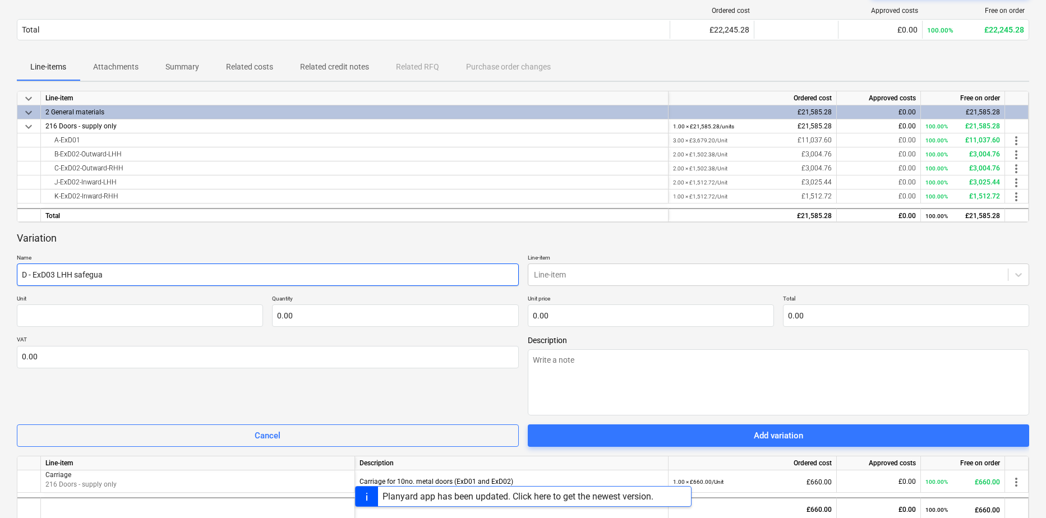
type input "D - ExD03 LHH safeguar"
type textarea "x"
type input "D - ExD03 LHH safeguard"
click at [76, 275] on input "D - ExD03 LHH safeguard" at bounding box center [268, 275] width 502 height 22
type textarea "x"
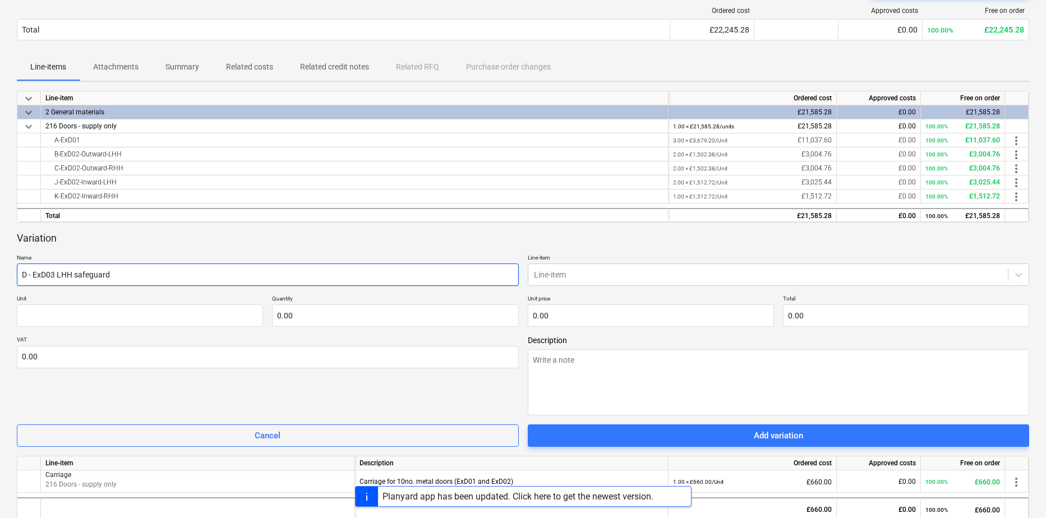
type input "D - ExD03 LHH Safeguard"
type textarea "x"
type input "D - ExD03 LHH SafeGuard"
type textarea "x"
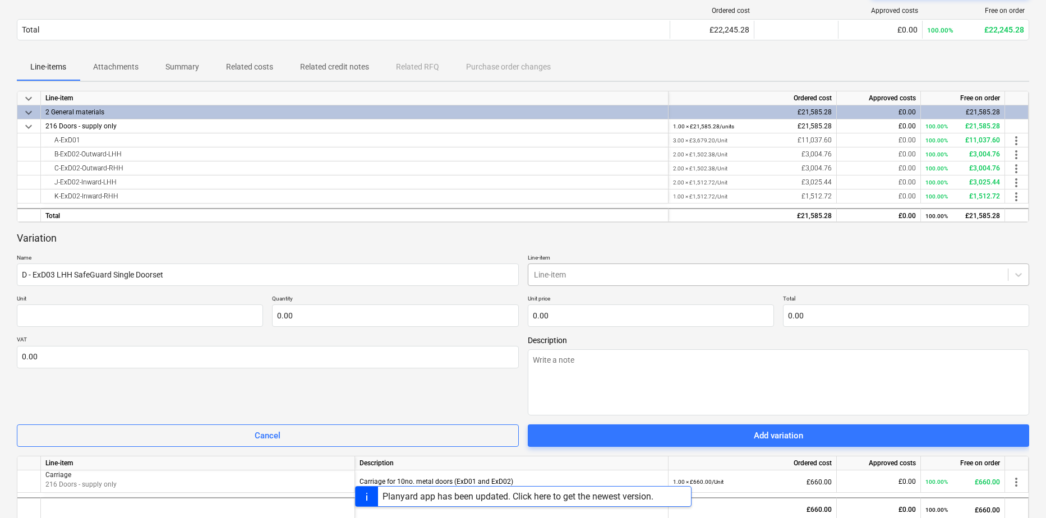
click at [540, 278] on div at bounding box center [768, 274] width 469 height 11
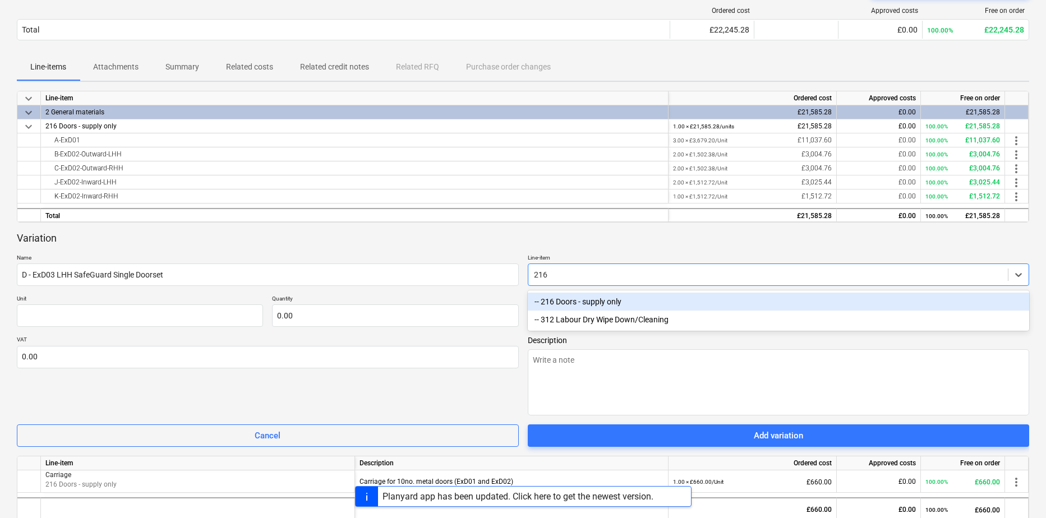
click at [575, 308] on div "-- 216 Doors - supply only" at bounding box center [779, 302] width 502 height 18
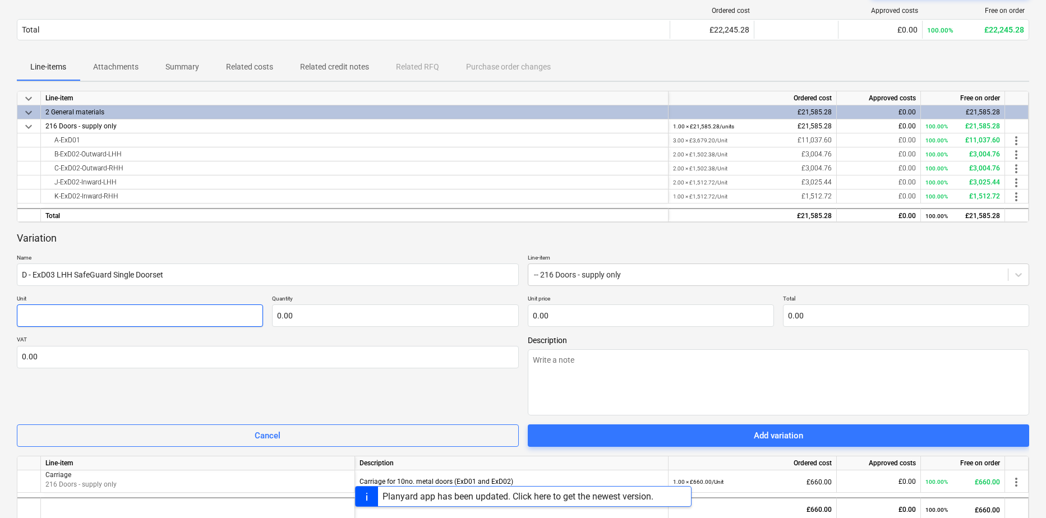
click at [105, 316] on input "text" at bounding box center [140, 315] width 246 height 22
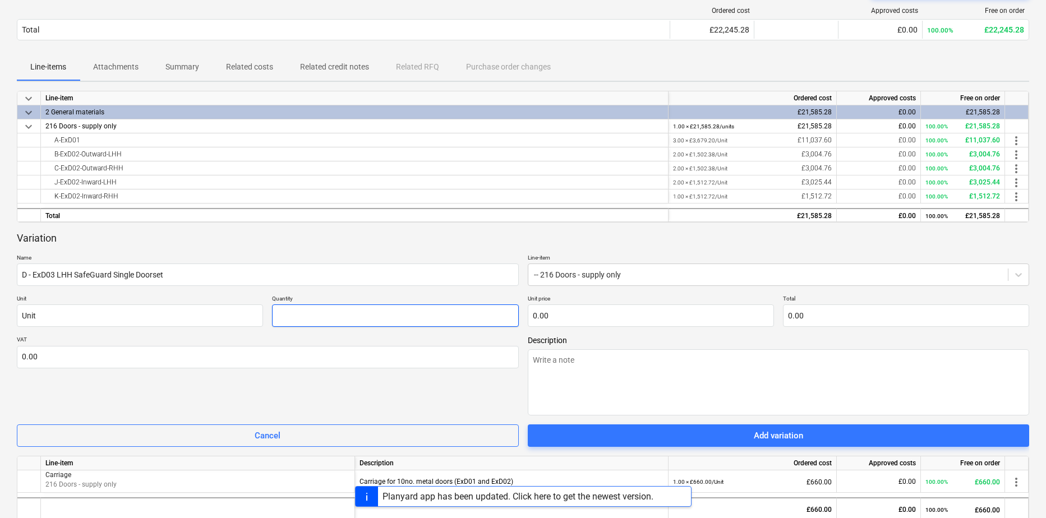
click at [325, 319] on input "text" at bounding box center [395, 315] width 246 height 22
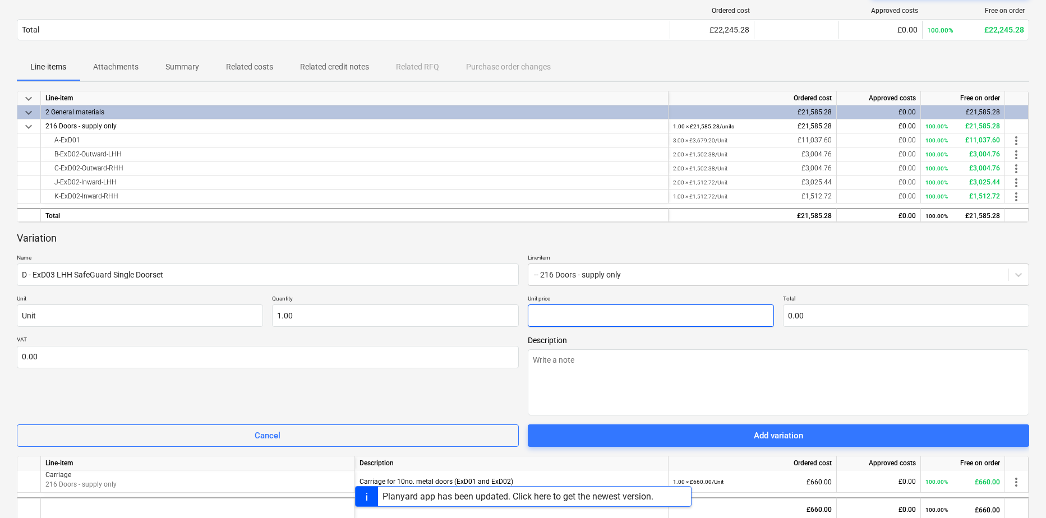
click at [584, 322] on input "text" at bounding box center [651, 315] width 246 height 22
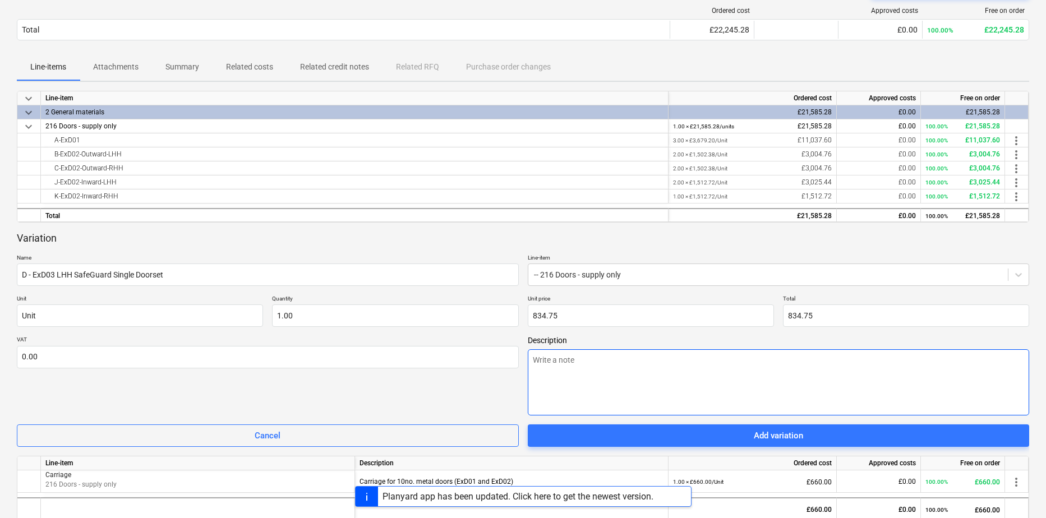
click at [584, 368] on textarea at bounding box center [779, 382] width 502 height 66
click at [603, 361] on textarea "Temporary doorset ExD03 - LHH" at bounding box center [779, 382] width 502 height 66
click at [686, 366] on textarea "Temporary doorset D - ExD03 - LHH" at bounding box center [779, 382] width 502 height 66
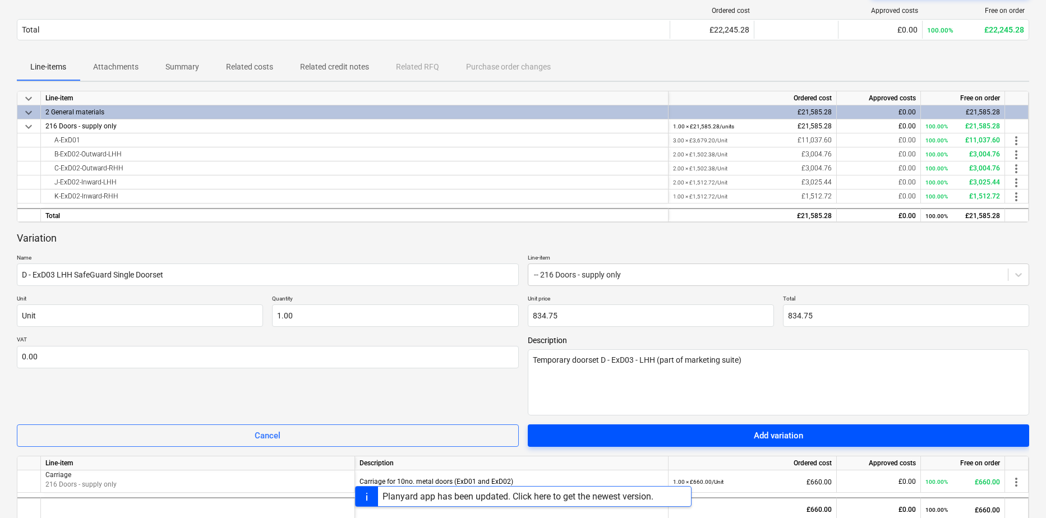
click at [792, 433] on div "Add variation" at bounding box center [778, 435] width 49 height 15
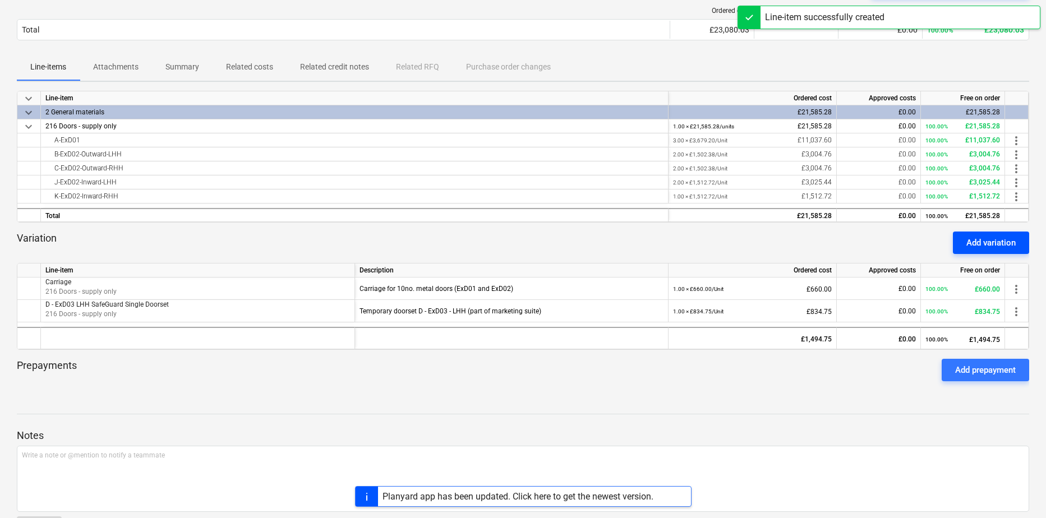
click at [998, 245] on div "Add variation" at bounding box center [990, 243] width 49 height 15
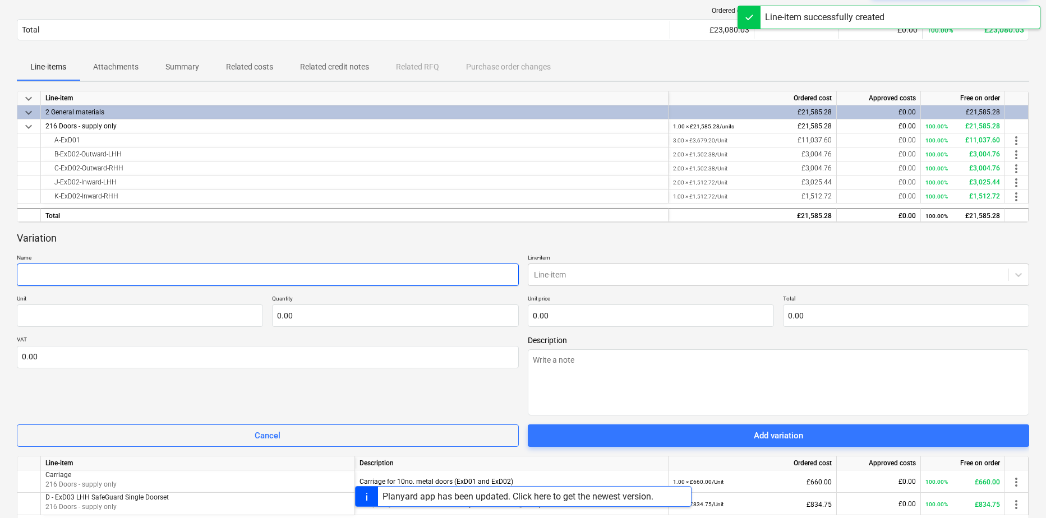
click at [119, 277] on input "text" at bounding box center [268, 275] width 502 height 22
click at [94, 272] on input "text" at bounding box center [268, 275] width 502 height 22
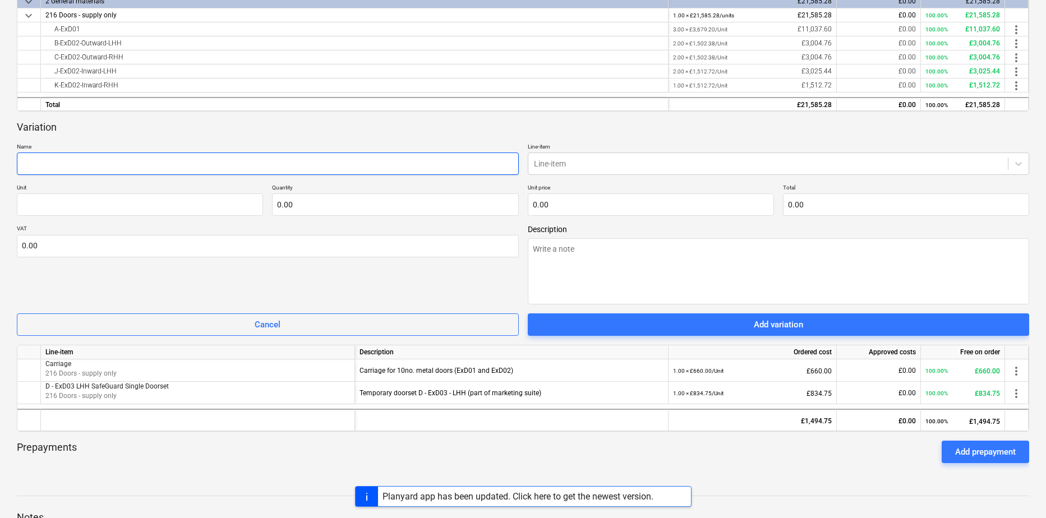
scroll to position [280, 0]
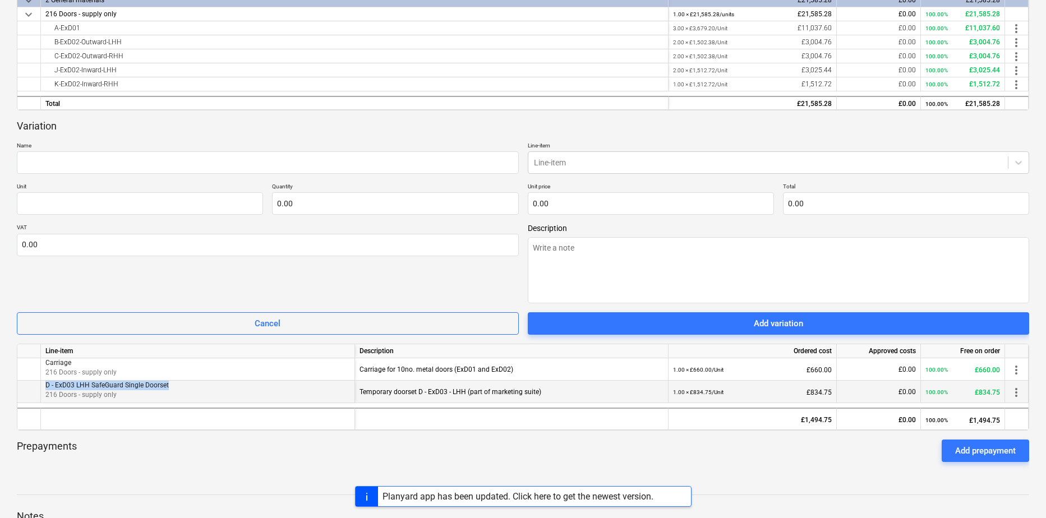
drag, startPoint x: 169, startPoint y: 385, endPoint x: 44, endPoint y: 384, distance: 125.0
click at [44, 384] on div "D - ExD03 LHH SafeGuard Single Doorset 216 Doors - supply only" at bounding box center [198, 392] width 314 height 22
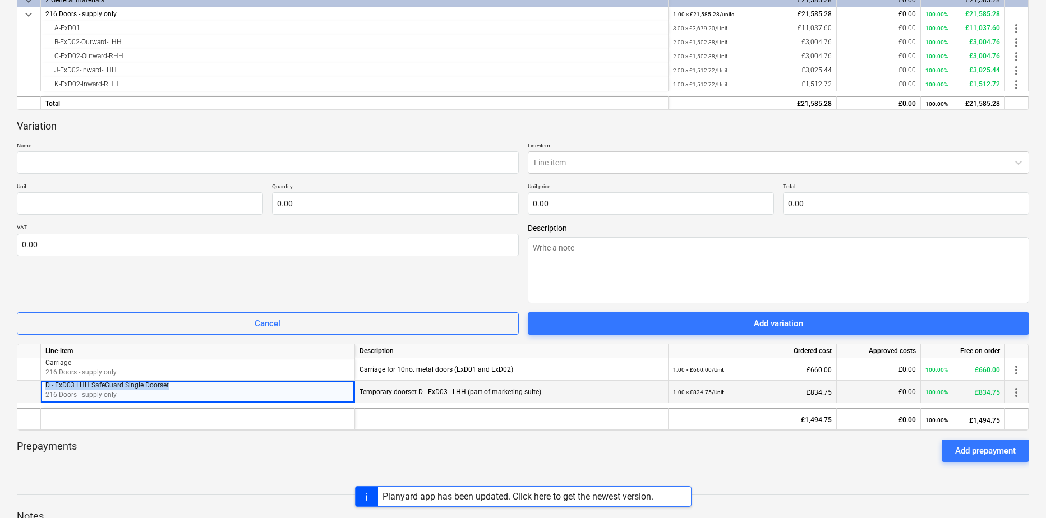
copy span "D - ExD03 LHH SafeGuard Single Doorset"
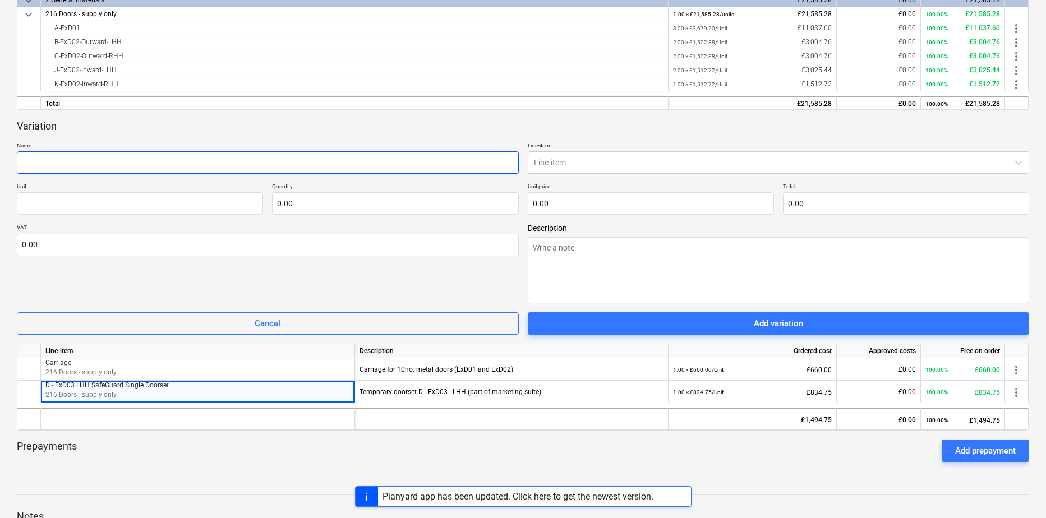
click at [82, 167] on input "text" at bounding box center [268, 162] width 502 height 22
paste input "D - ExD03 LHH SafeGuard Single Doorset"
drag, startPoint x: 21, startPoint y: 163, endPoint x: 26, endPoint y: 168, distance: 7.1
click at [27, 164] on input "D - ExD03 LHH SafeGuard Single Doorset" at bounding box center [268, 162] width 502 height 22
drag, startPoint x: 50, startPoint y: 160, endPoint x: 197, endPoint y: 210, distance: 155.2
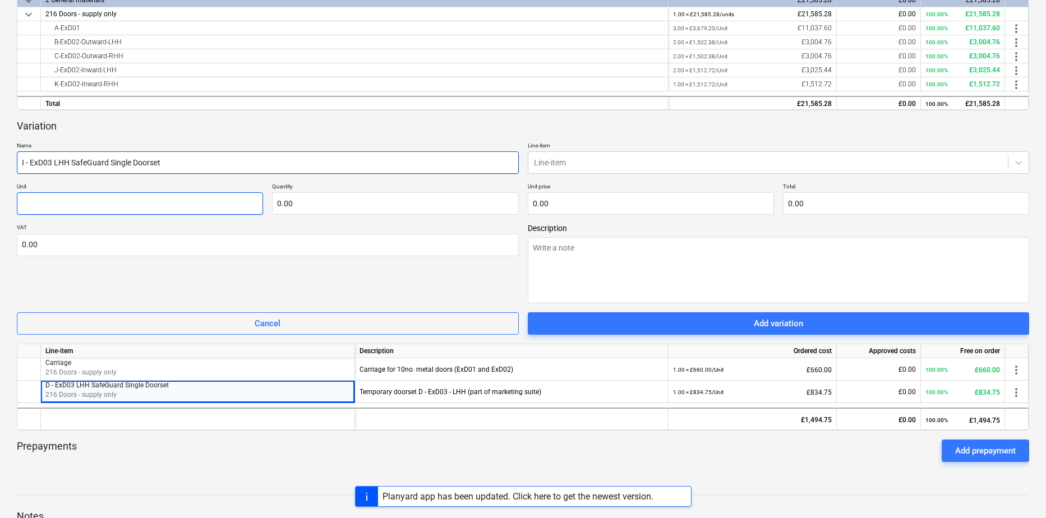
click at [50, 161] on input "I - ExD03 LHH SafeGuard Single Doorset" at bounding box center [268, 162] width 502 height 22
click at [55, 163] on input "I - ExD04 LHH SafeGuard Single Doorset" at bounding box center [268, 162] width 502 height 22
click at [116, 163] on input "I - ExD04 SafeGuard Single Doorset" at bounding box center [268, 162] width 502 height 22
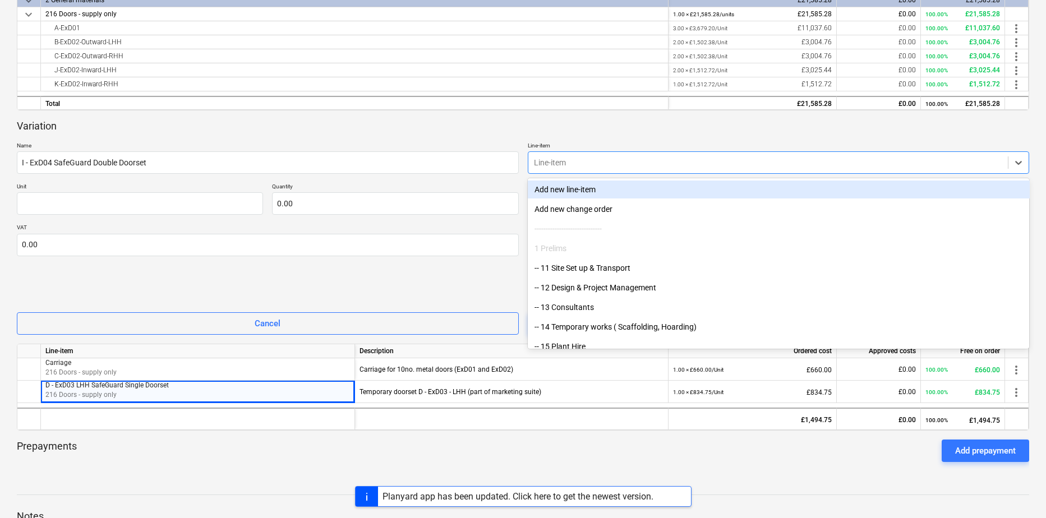
click at [608, 165] on div at bounding box center [768, 162] width 469 height 11
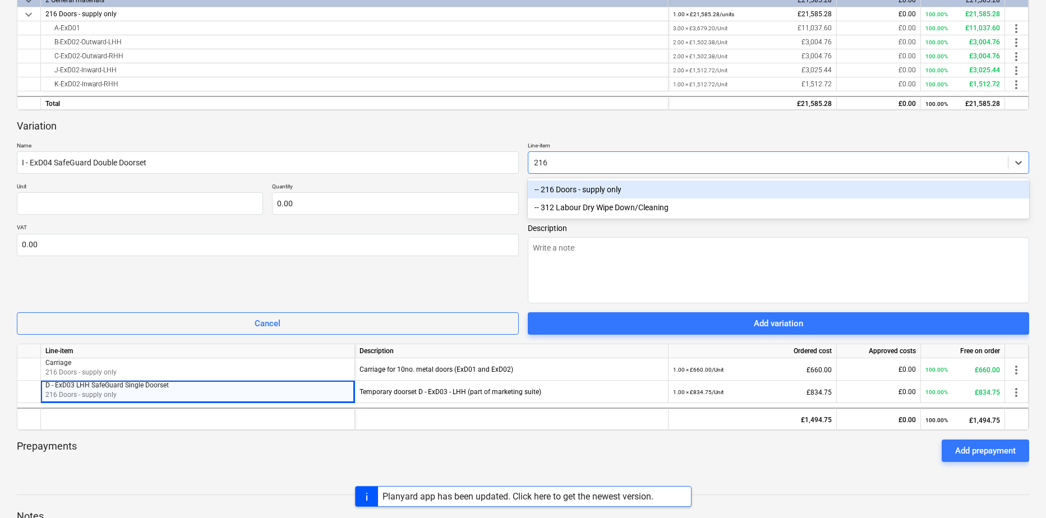
click at [570, 191] on div "-- 216 Doors - supply only" at bounding box center [779, 190] width 502 height 18
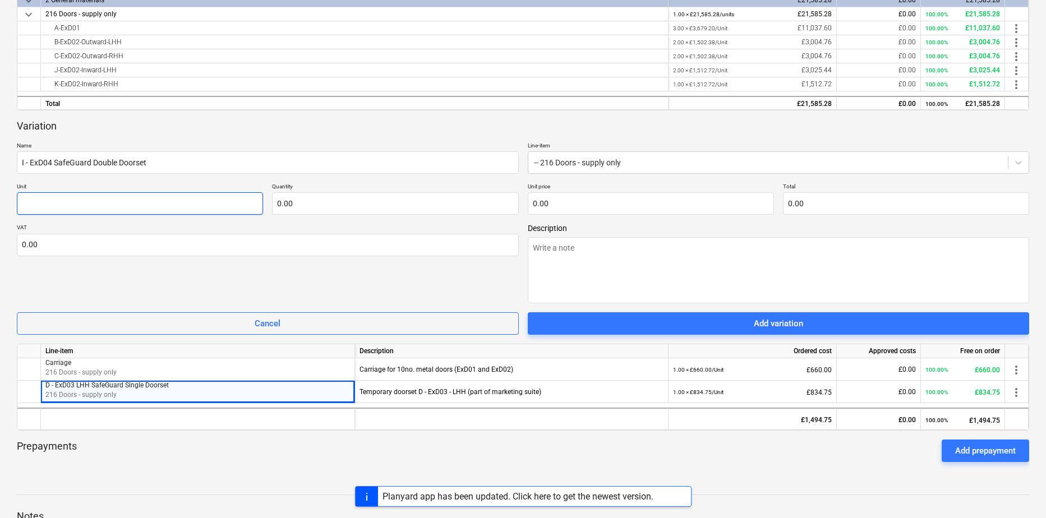
click at [110, 209] on input "text" at bounding box center [140, 203] width 246 height 22
click at [316, 204] on input "text" at bounding box center [395, 203] width 246 height 22
click at [576, 207] on input "text" at bounding box center [651, 203] width 246 height 22
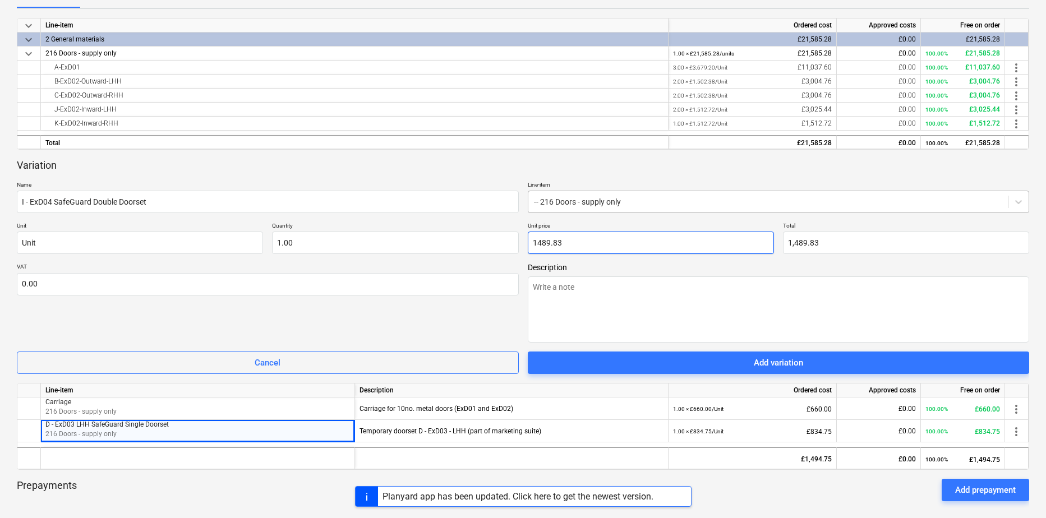
scroll to position [224, 0]
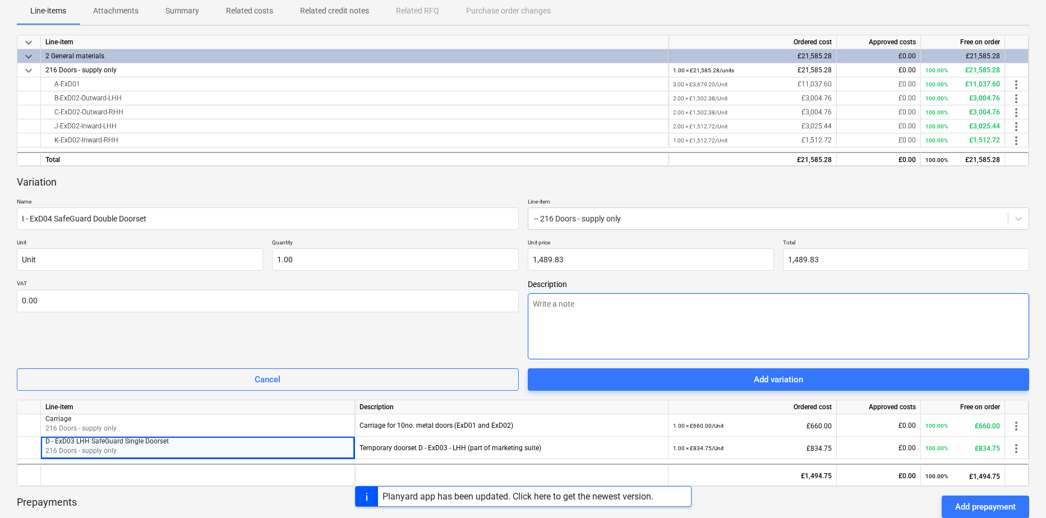
click at [582, 310] on textarea at bounding box center [779, 326] width 502 height 66
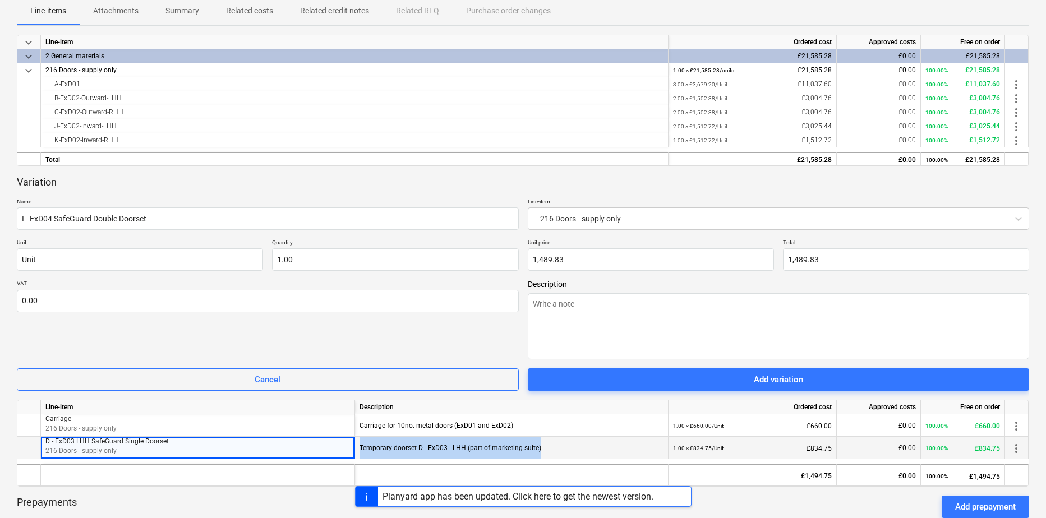
drag, startPoint x: 553, startPoint y: 451, endPoint x: 361, endPoint y: 458, distance: 192.4
click at [361, 458] on div "Temporary doorset D - ExD03 - LHH (part of marketing suite)" at bounding box center [511, 448] width 304 height 22
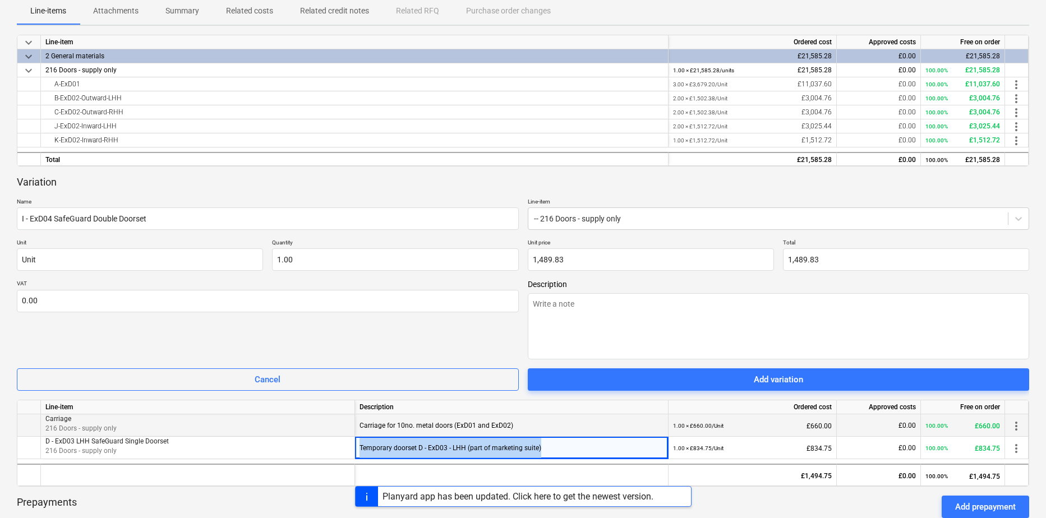
copy div "Temporary doorset D - ExD03 - LHH (part of marketing suite)"
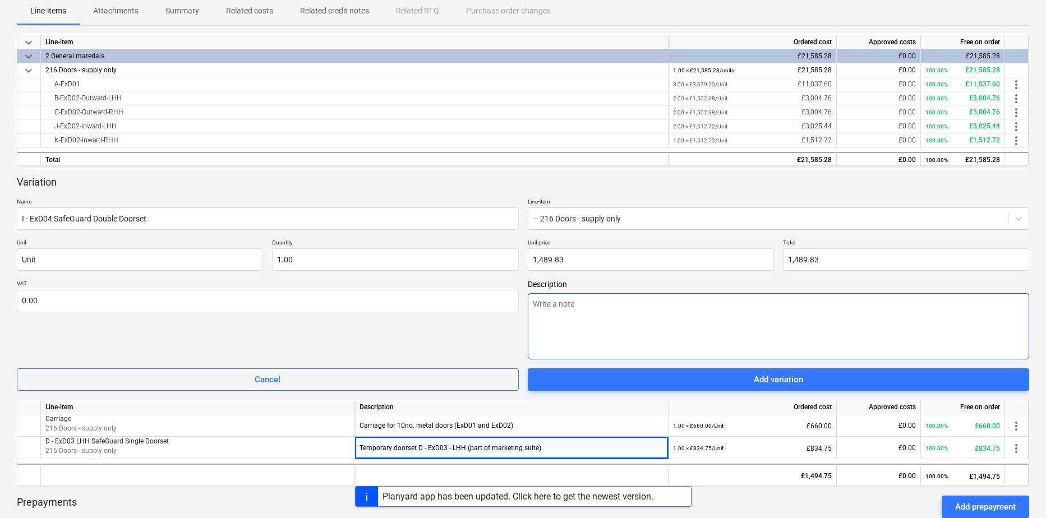
click at [613, 326] on textarea at bounding box center [779, 326] width 502 height 66
paste textarea "Temporary doorset D - ExD03 - LHH (part of marketing suite)"
click at [602, 308] on textarea "Temporary doorset D - ExD03 - LHH (part of marketing suite)" at bounding box center [779, 326] width 502 height 66
click at [632, 305] on textarea "Temporary doorset I - ExD03 - LHH (part of marketing suite)" at bounding box center [779, 326] width 502 height 66
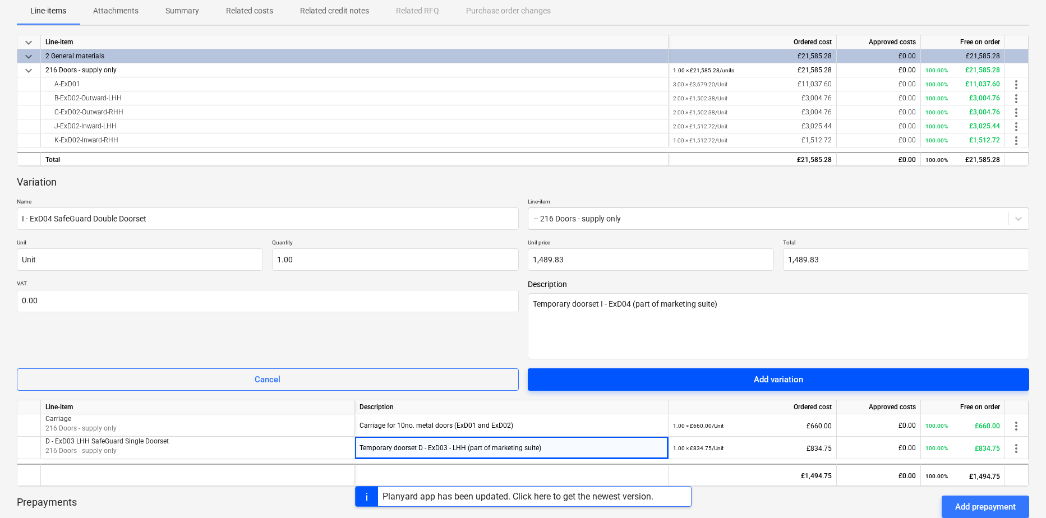
click at [776, 381] on div "Add variation" at bounding box center [778, 379] width 49 height 15
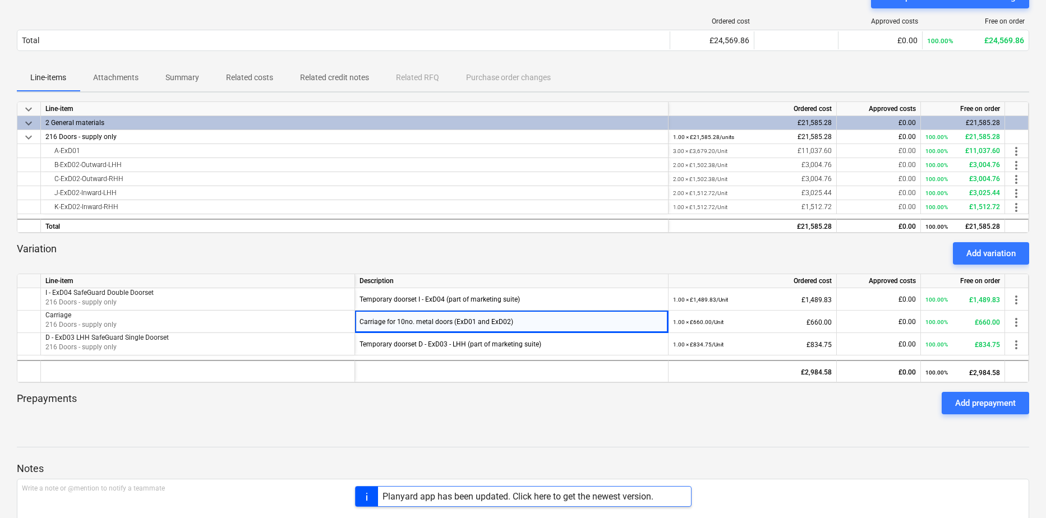
scroll to position [0, 0]
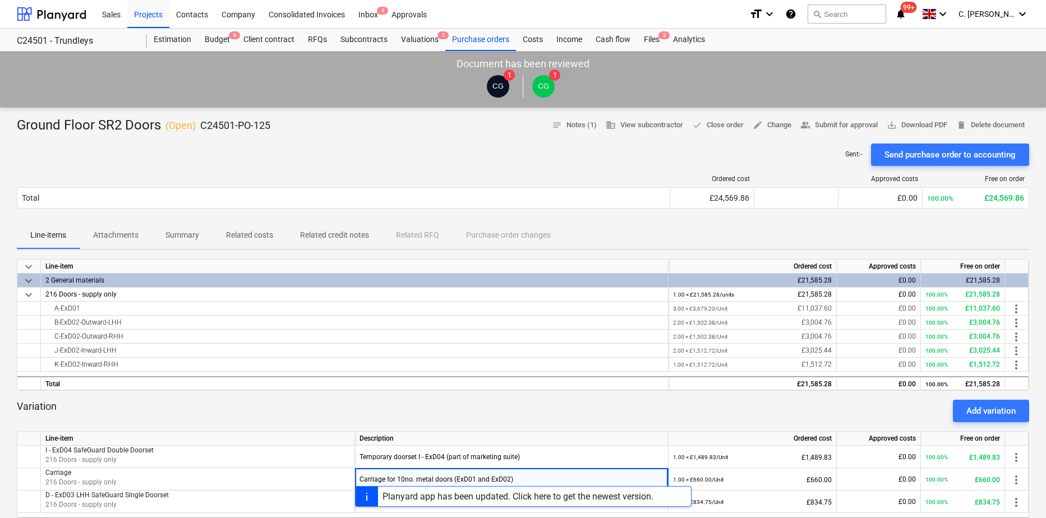
click at [954, 233] on div "Line-items Attachments Summary Related costs Related credit notes Related RFQ P…" at bounding box center [523, 235] width 1012 height 27
click at [924, 123] on span "save_alt Download PDF" at bounding box center [916, 125] width 61 height 13
